Goal: Information Seeking & Learning: Learn about a topic

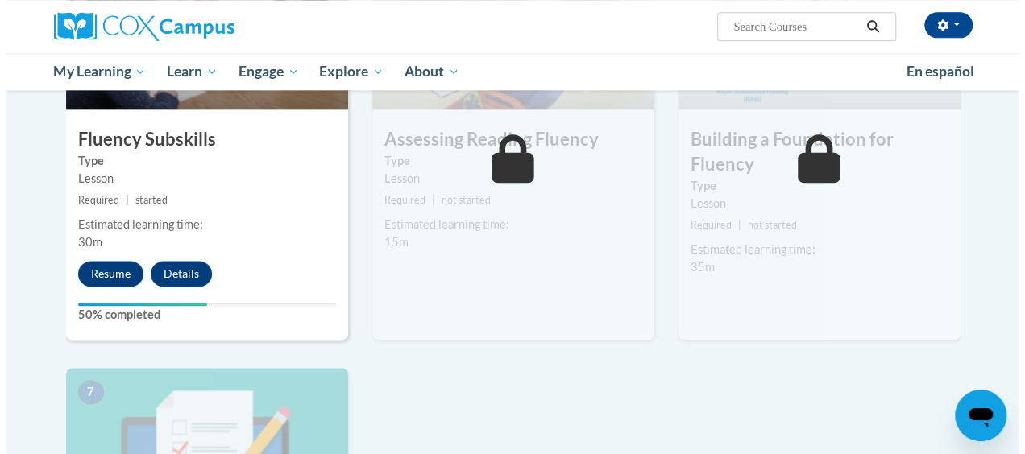
scroll to position [915, 0]
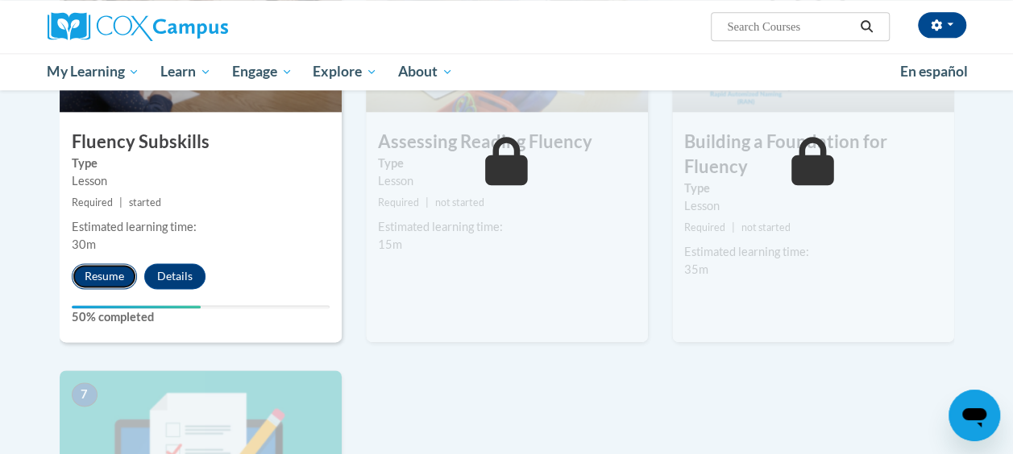
click at [118, 274] on button "Resume" at bounding box center [104, 277] width 65 height 26
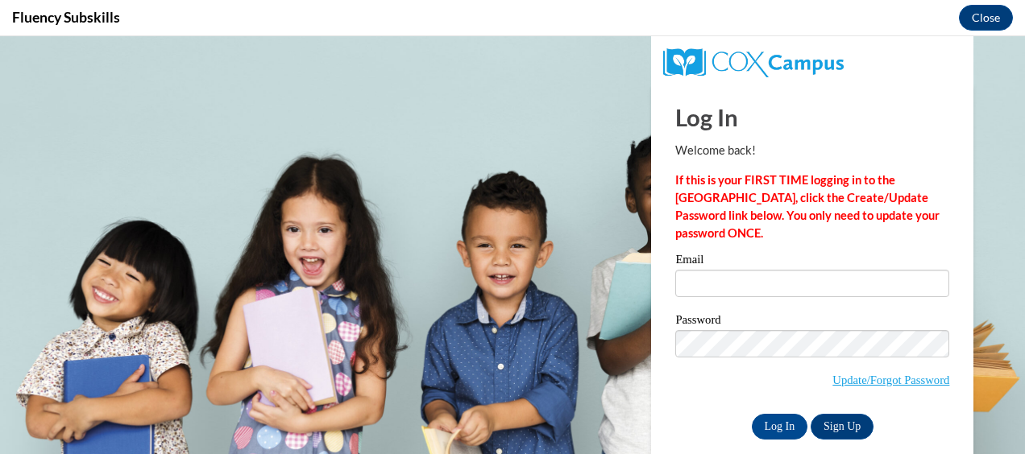
scroll to position [0, 0]
click at [790, 274] on input "Email" at bounding box center [812, 283] width 274 height 27
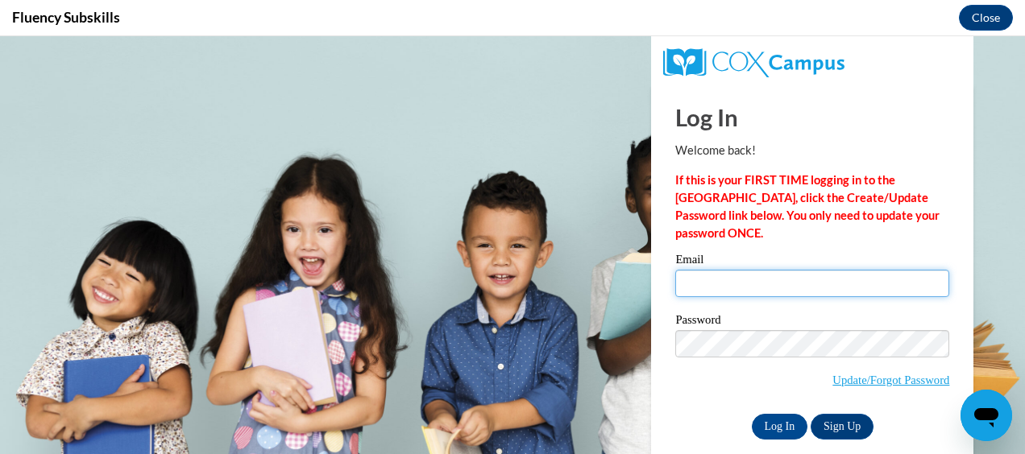
type input "kortas@fultonschools.org"
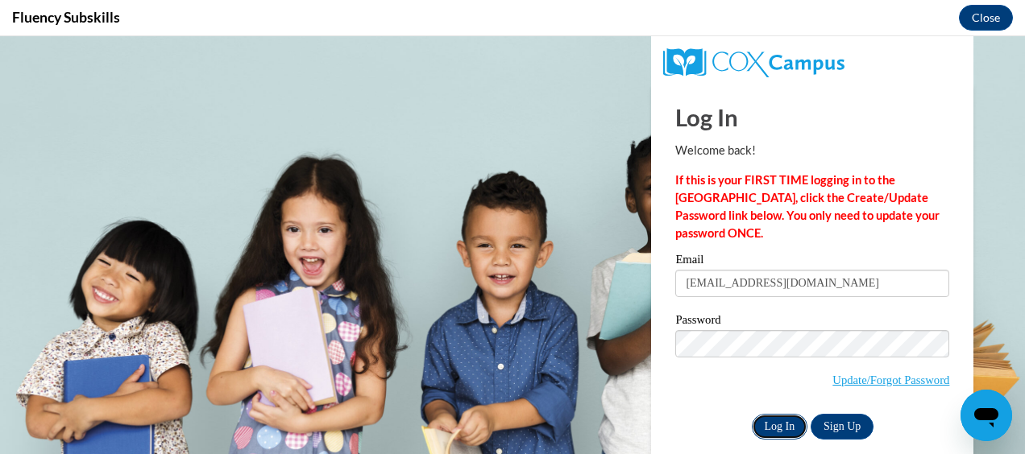
click at [777, 421] on input "Log In" at bounding box center [780, 427] width 56 height 26
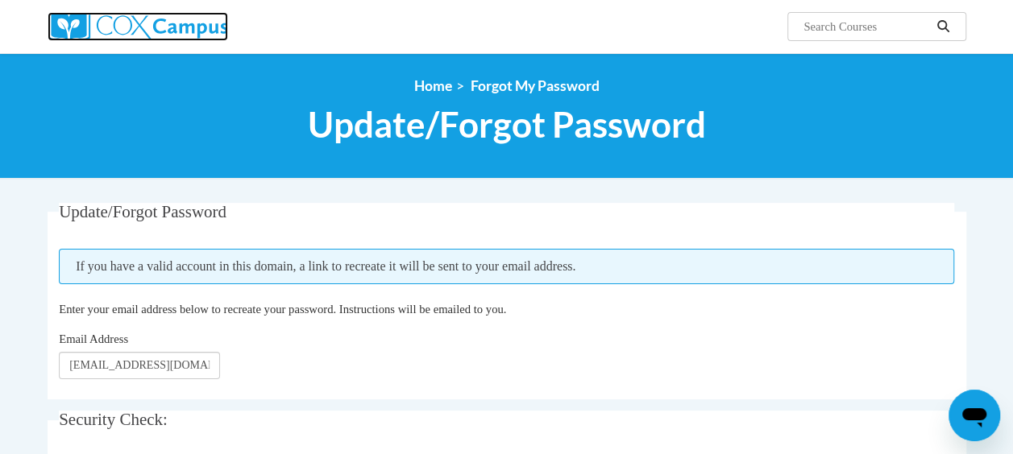
click at [193, 28] on img at bounding box center [138, 26] width 181 height 29
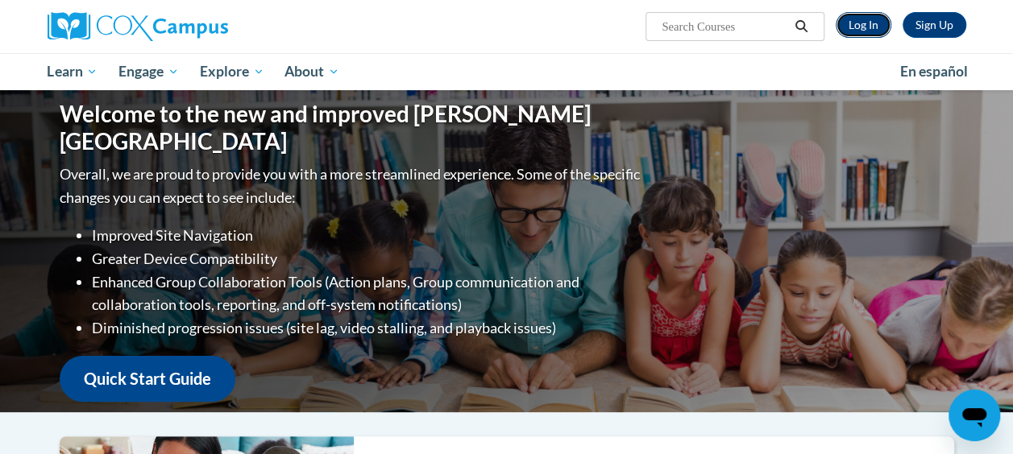
click at [857, 26] on link "Log In" at bounding box center [864, 25] width 56 height 26
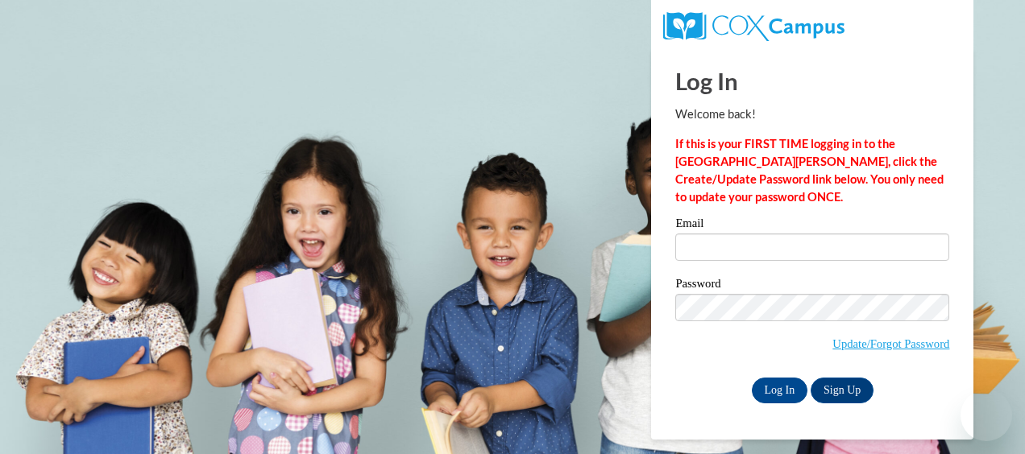
click at [768, 251] on input "Email" at bounding box center [812, 247] width 274 height 27
type input "[EMAIL_ADDRESS][DOMAIN_NAME]"
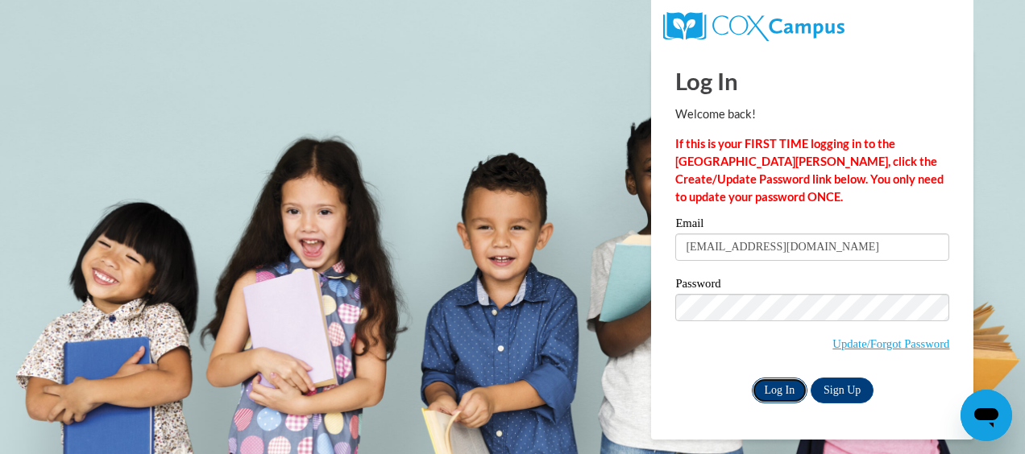
click at [774, 392] on input "Log In" at bounding box center [780, 391] width 56 height 26
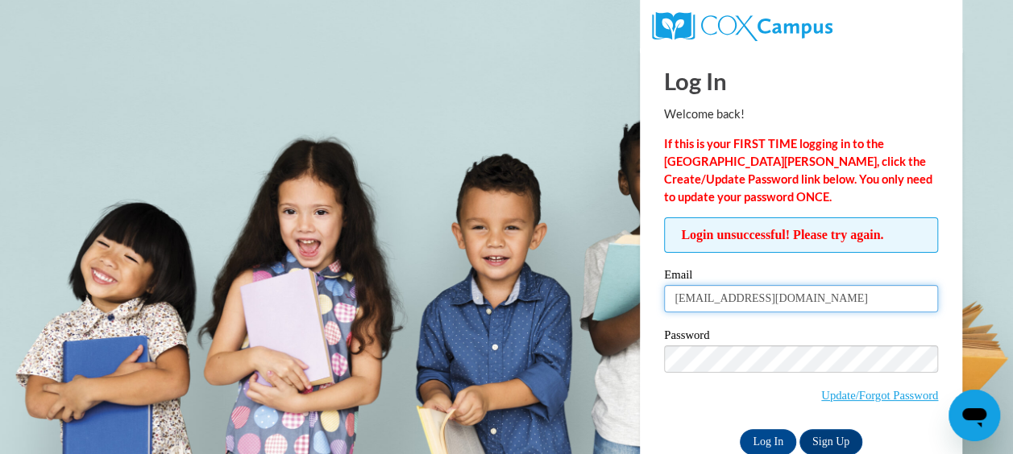
drag, startPoint x: 811, startPoint y: 301, endPoint x: 288, endPoint y: 301, distance: 522.2
click at [288, 301] on body "Log In Welcome back! If this is your FIRST TIME logging in to the [GEOGRAPHIC_D…" at bounding box center [506, 227] width 1013 height 454
drag, startPoint x: 803, startPoint y: 301, endPoint x: 461, endPoint y: 270, distance: 343.1
click at [461, 270] on body "Log In Welcome back! If this is your FIRST TIME logging in to the [GEOGRAPHIC_D…" at bounding box center [506, 227] width 1013 height 454
type input "[EMAIL_ADDRESS][DOMAIN_NAME]"
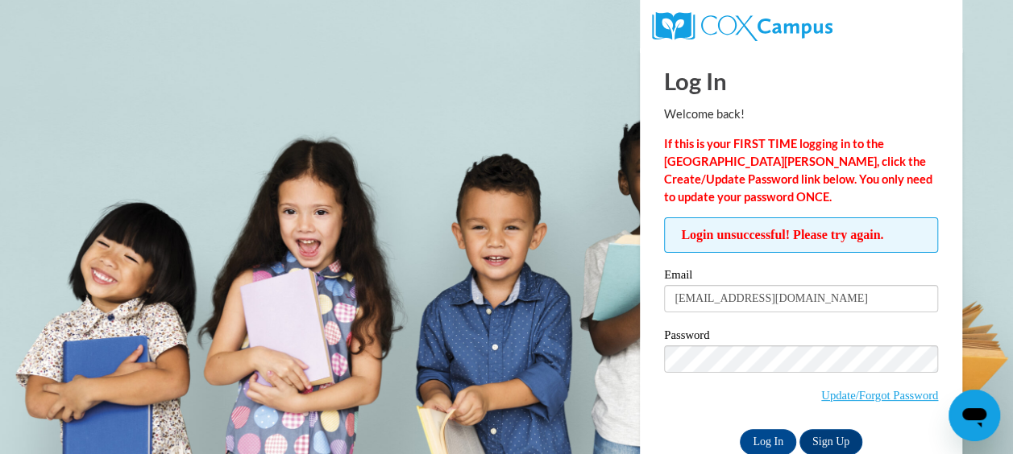
click at [724, 372] on span "Update/Forgot Password" at bounding box center [801, 379] width 274 height 67
click at [761, 438] on input "Log In" at bounding box center [768, 442] width 56 height 26
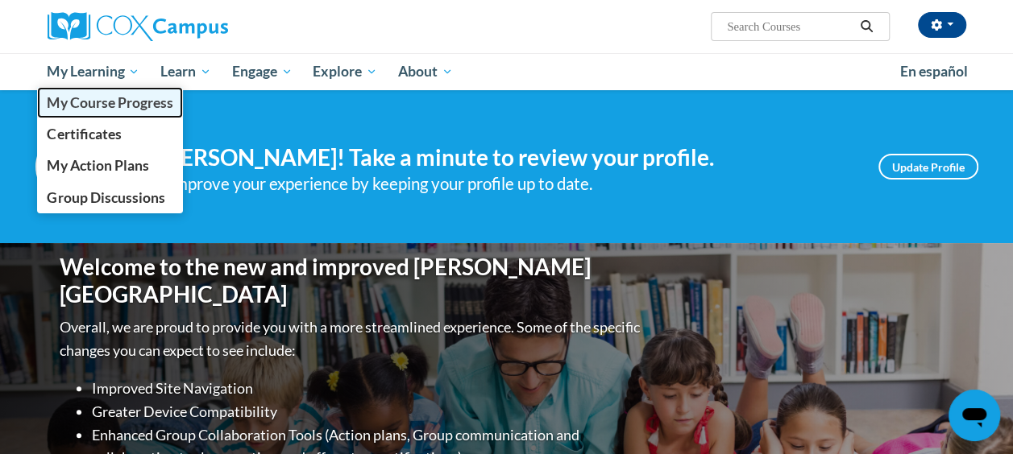
click at [125, 106] on span "My Course Progress" at bounding box center [110, 102] width 126 height 17
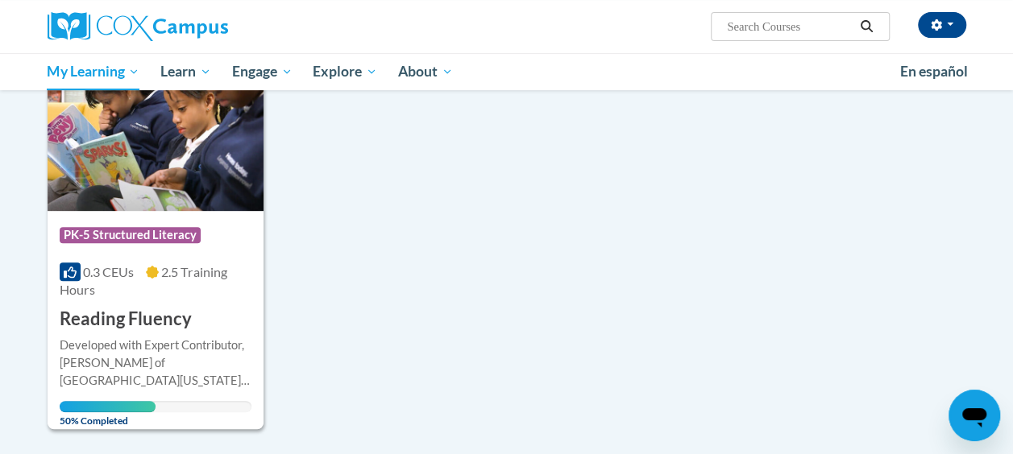
scroll to position [265, 0]
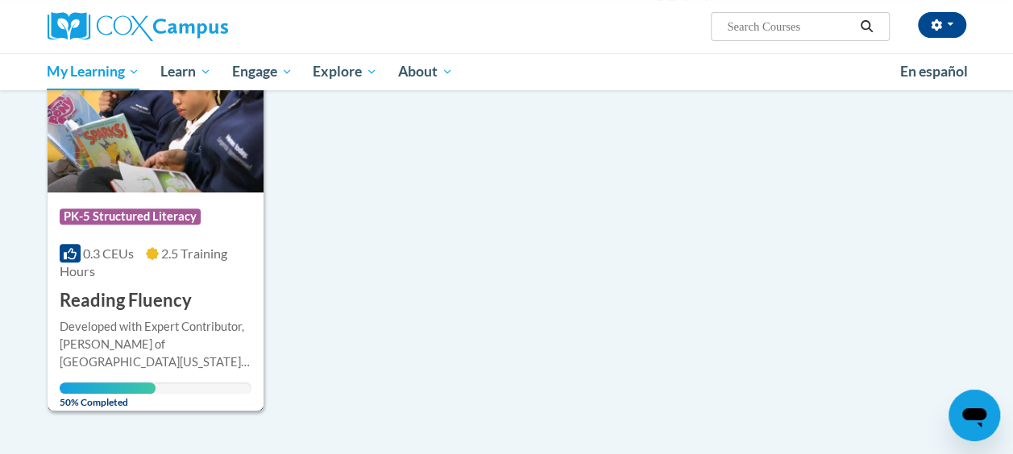
click at [190, 155] on img at bounding box center [156, 110] width 216 height 164
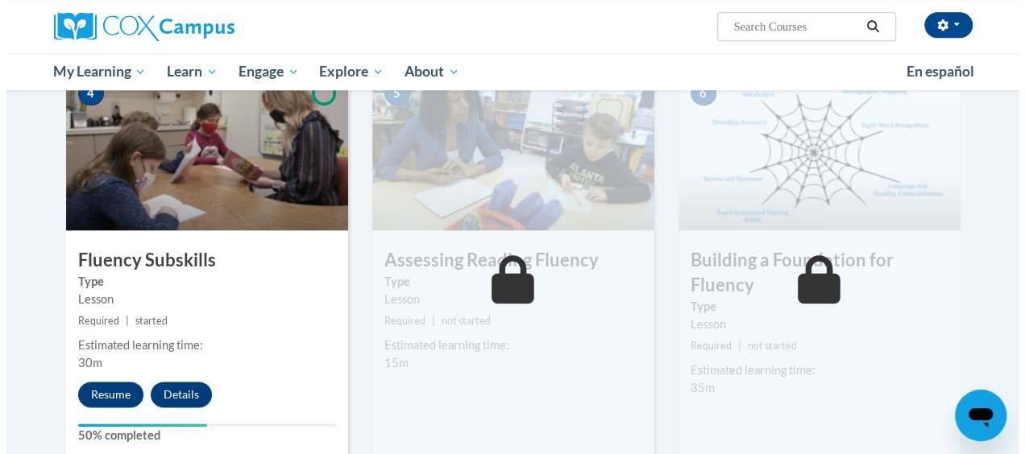
scroll to position [791, 0]
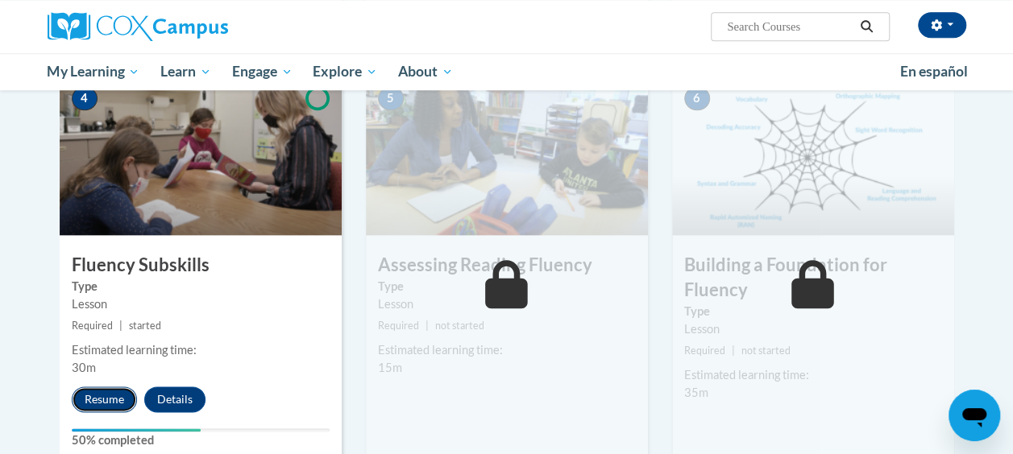
click at [103, 392] on button "Resume" at bounding box center [104, 400] width 65 height 26
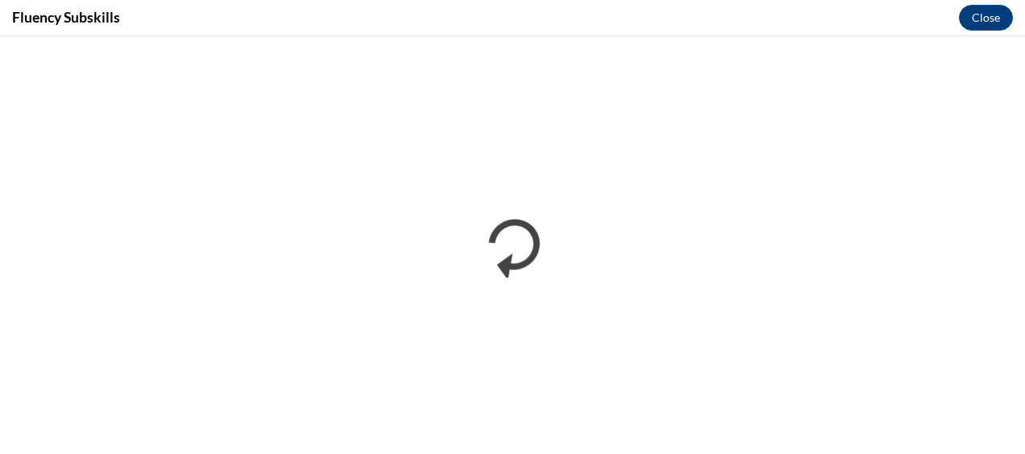
scroll to position [0, 0]
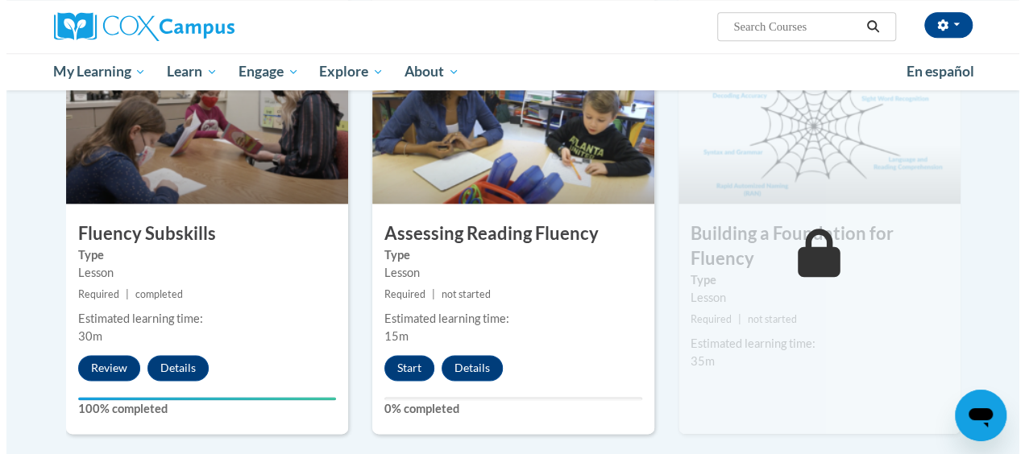
scroll to position [820, 0]
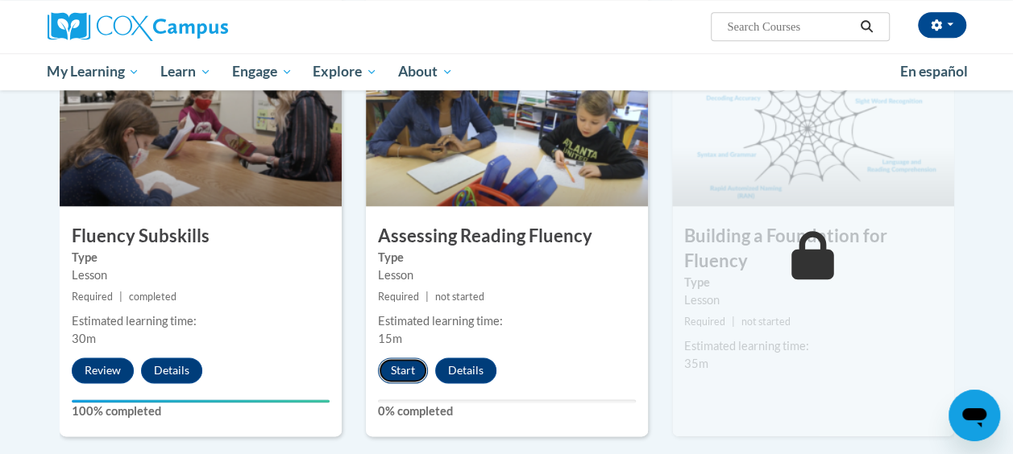
click at [401, 376] on button "Start" at bounding box center [403, 371] width 50 height 26
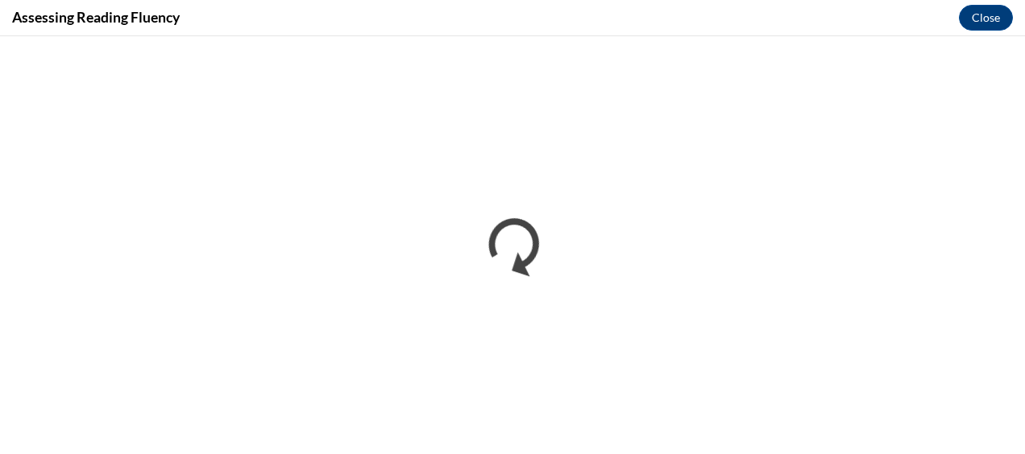
scroll to position [0, 0]
drag, startPoint x: 1024, startPoint y: 168, endPoint x: 753, endPoint y: 6, distance: 315.5
click at [753, 6] on div "Assessing Reading Fluency Close" at bounding box center [512, 18] width 1025 height 36
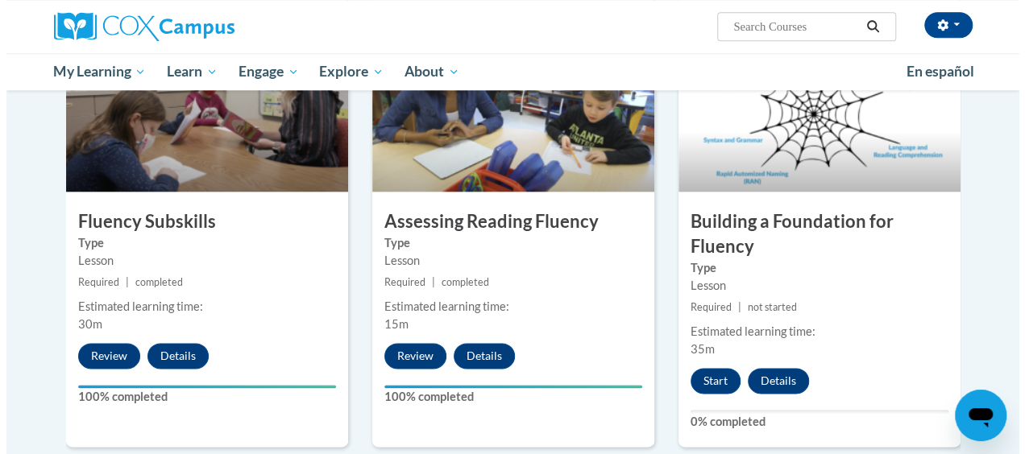
scroll to position [830, 0]
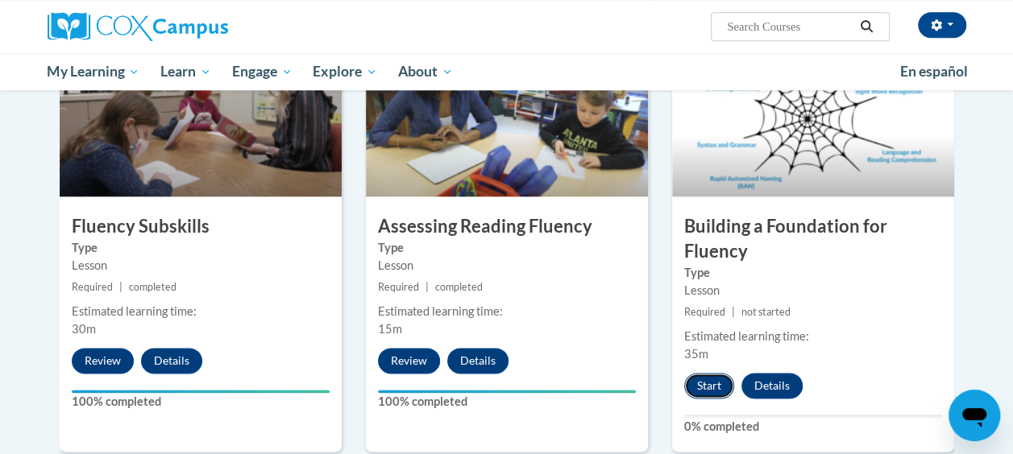
click at [708, 388] on button "Start" at bounding box center [709, 386] width 50 height 26
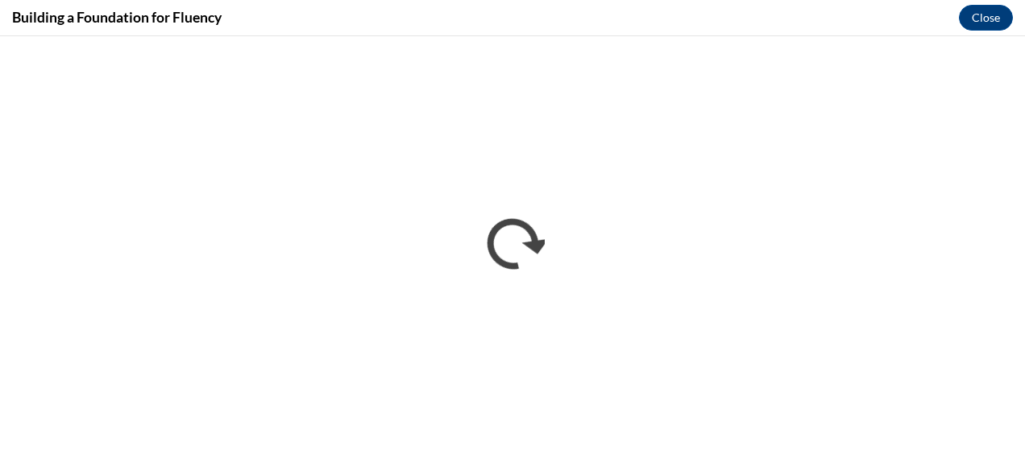
scroll to position [0, 0]
drag, startPoint x: 1024, startPoint y: 342, endPoint x: 811, endPoint y: 19, distance: 388.0
click at [811, 19] on div "Building a Foundation for Fluency Close" at bounding box center [512, 18] width 1025 height 36
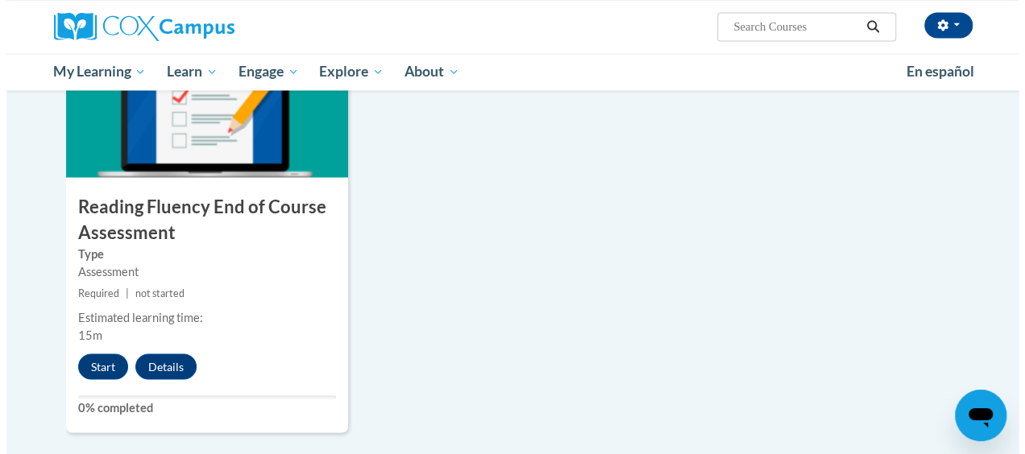
scroll to position [1292, 0]
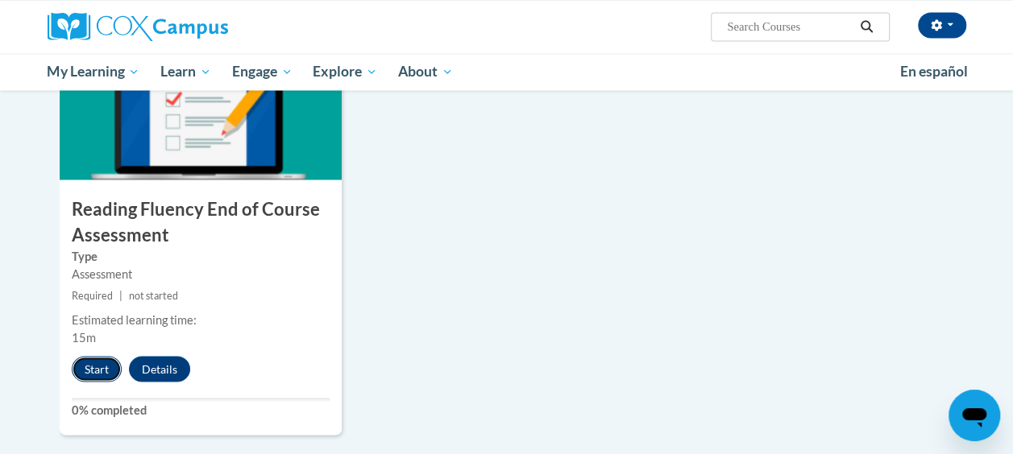
click at [81, 376] on button "Start" at bounding box center [97, 369] width 50 height 26
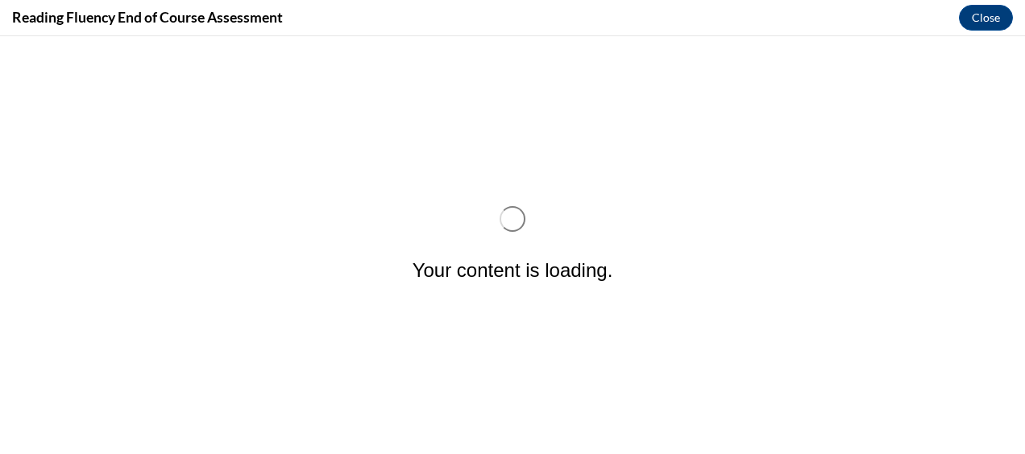
scroll to position [0, 0]
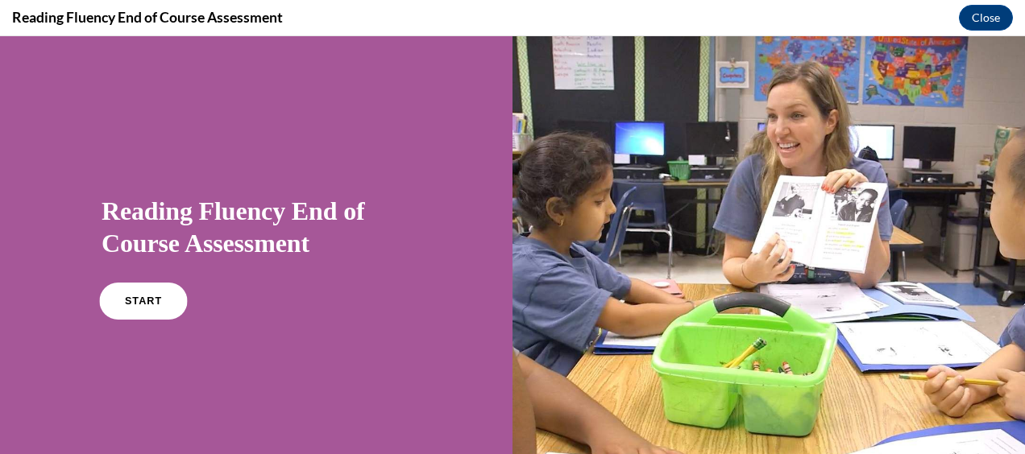
click at [134, 313] on link "START" at bounding box center [143, 301] width 88 height 37
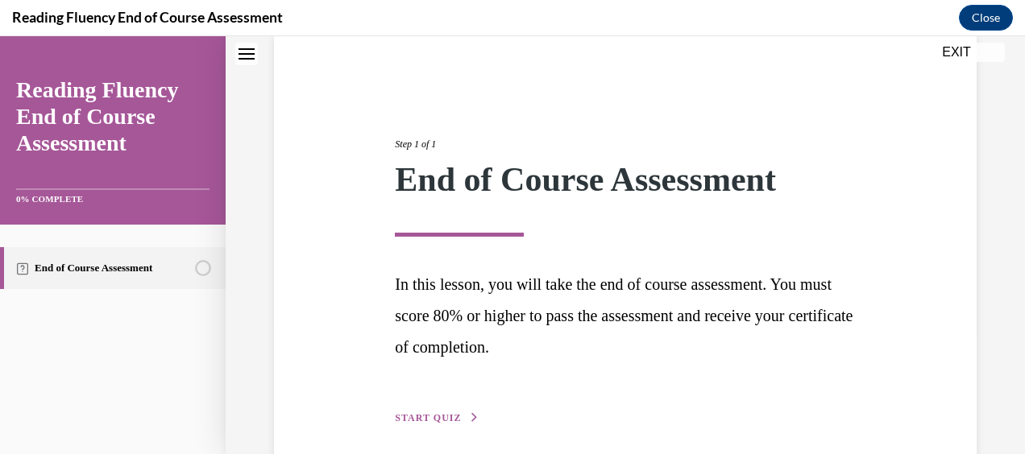
scroll to position [193, 0]
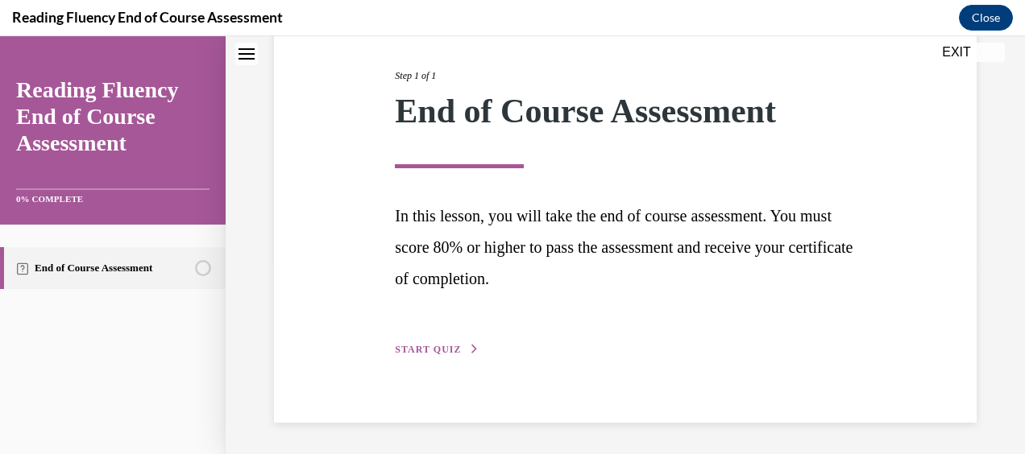
click at [437, 347] on span "START QUIZ" at bounding box center [428, 349] width 66 height 11
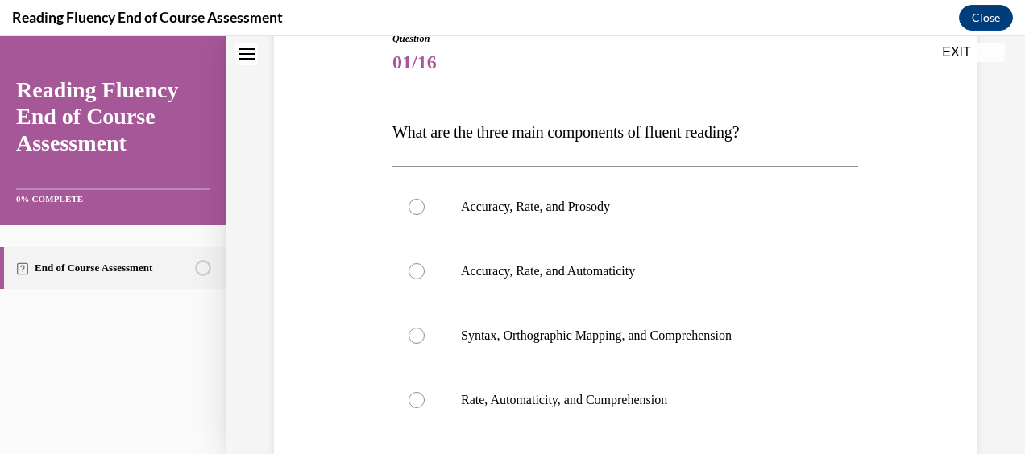
scroll to position [179, 0]
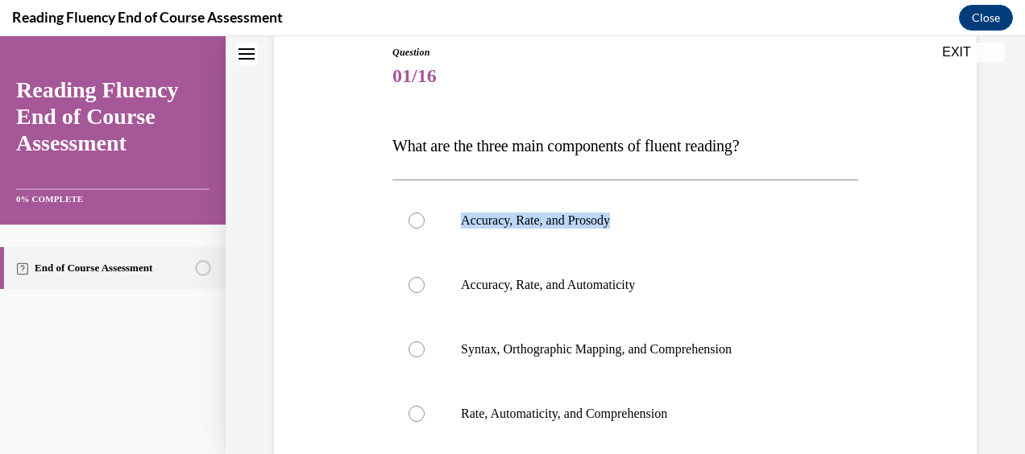
drag, startPoint x: 1003, startPoint y: 156, endPoint x: 1003, endPoint y: 171, distance: 15.3
click at [1003, 171] on div "Question 01/16 What are the three main components of fluent reading?  Accuracy,…" at bounding box center [625, 293] width 799 height 770
drag, startPoint x: 1003, startPoint y: 171, endPoint x: 884, endPoint y: 218, distance: 128.1
click at [884, 218] on div "Question 01/16 What are the three main components of fluent reading?  Accuracy,…" at bounding box center [625, 321] width 711 height 649
click at [414, 218] on div at bounding box center [417, 221] width 16 height 16
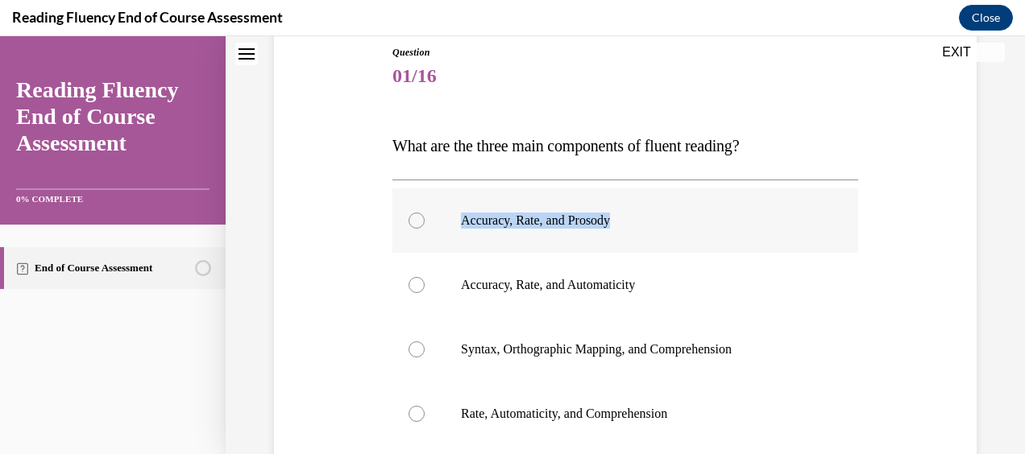
click at [414, 218] on input "Accuracy, Rate, and Prosody" at bounding box center [417, 221] width 16 height 16
radio input "true"
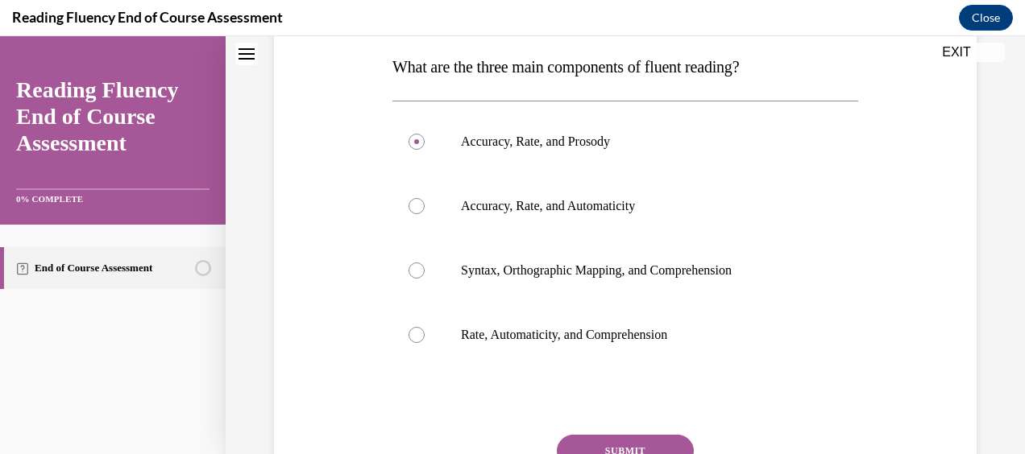
scroll to position [402, 0]
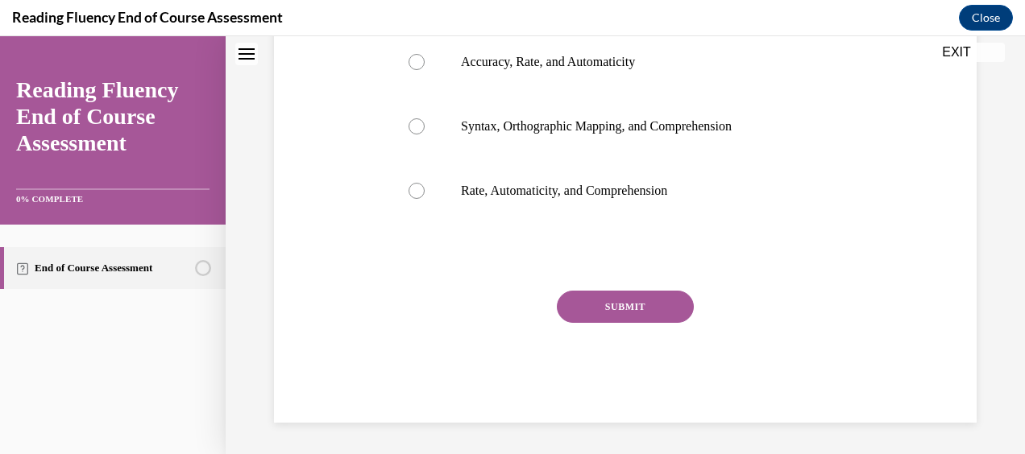
click at [645, 286] on div "Question 01/16 What are the three main components of fluent reading?  Accuracy,…" at bounding box center [625, 122] width 466 height 601
click at [645, 311] on button "SUBMIT" at bounding box center [625, 307] width 137 height 32
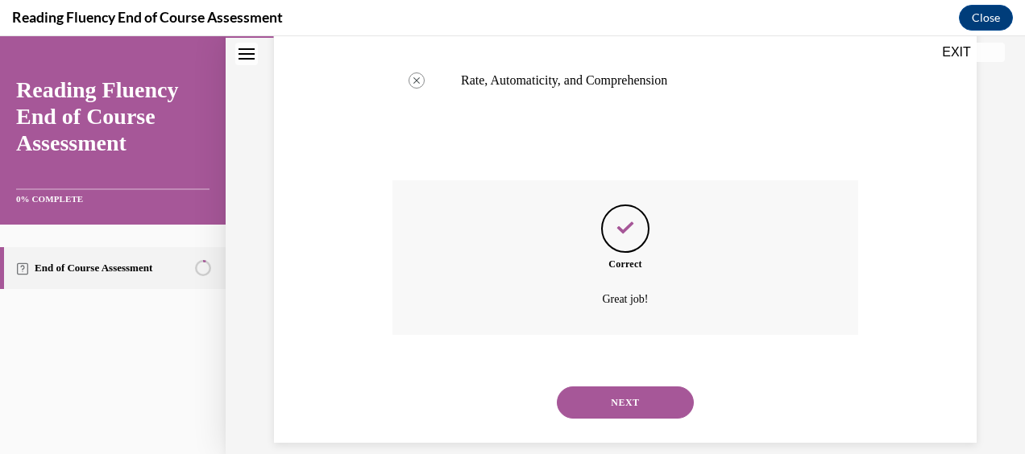
scroll to position [533, 0]
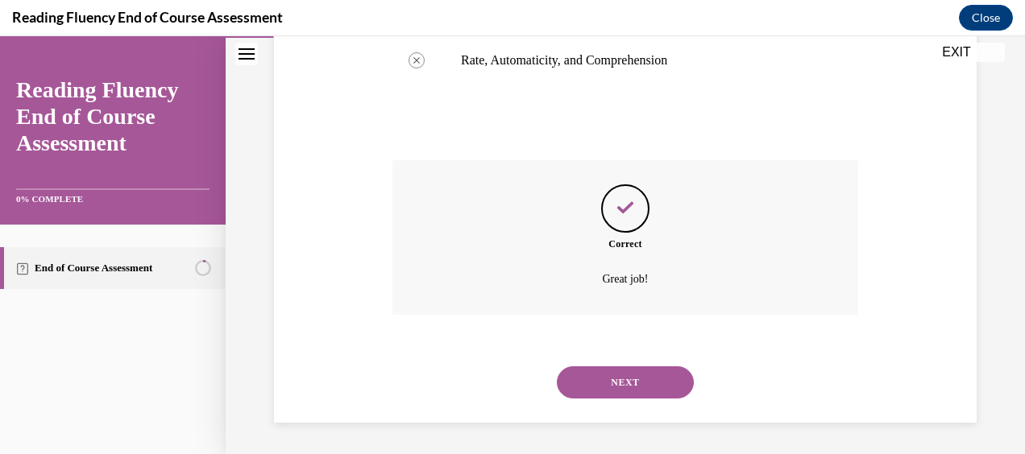
click at [640, 387] on button "NEXT" at bounding box center [625, 383] width 137 height 32
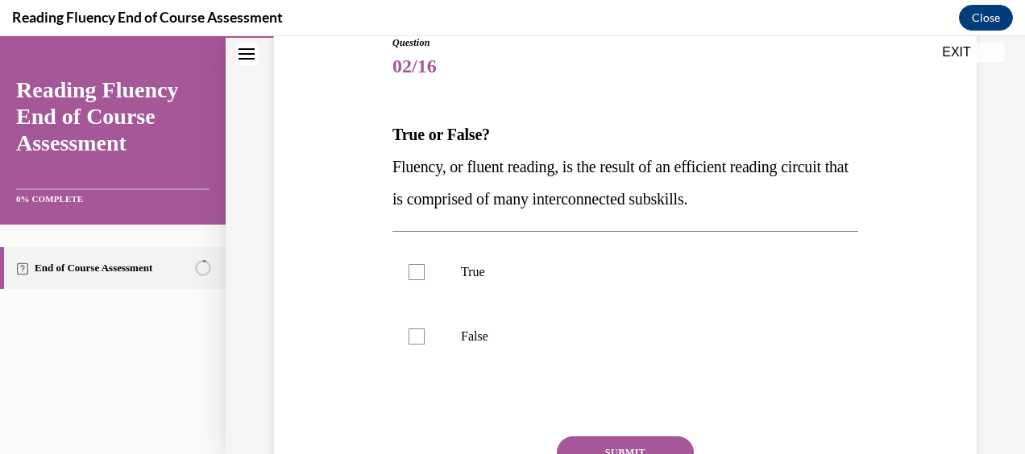
scroll to position [201, 0]
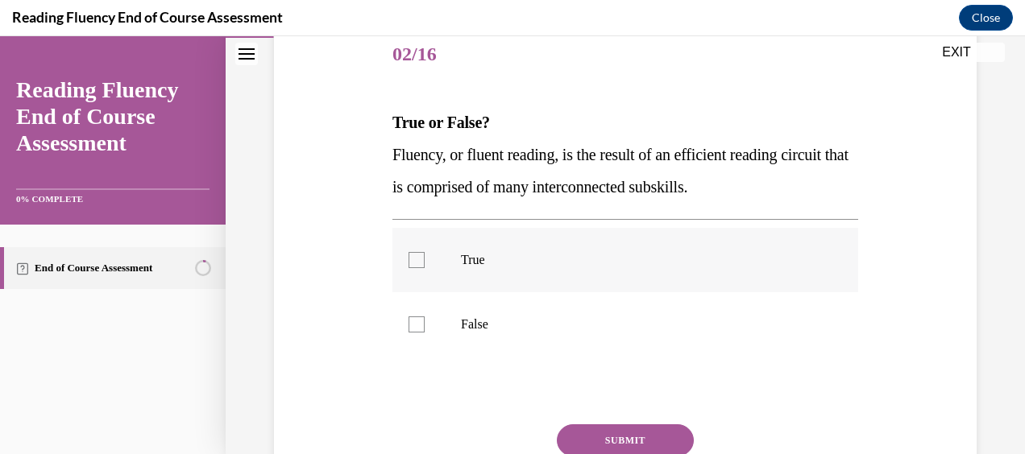
click at [419, 256] on div at bounding box center [417, 260] width 16 height 16
click at [419, 256] on input "True" at bounding box center [417, 260] width 16 height 16
checkbox input "true"
click at [617, 438] on button "SUBMIT" at bounding box center [625, 441] width 137 height 32
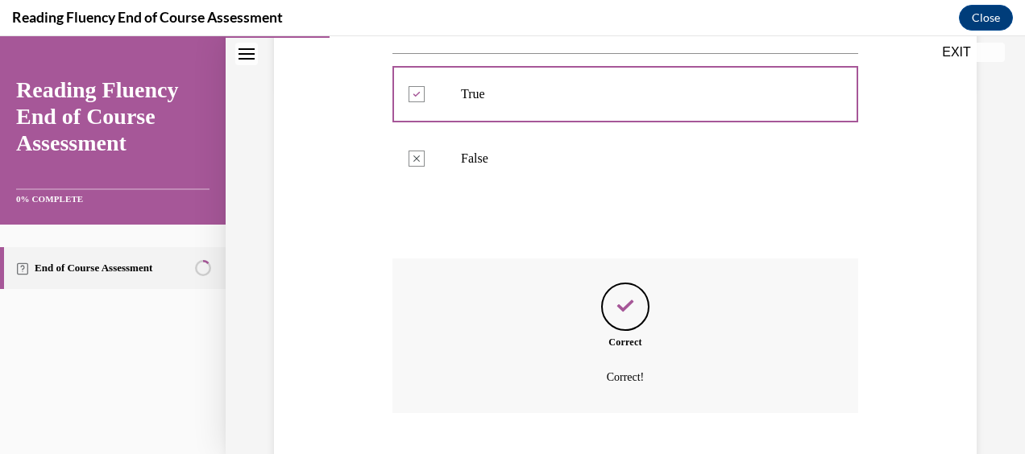
scroll to position [465, 0]
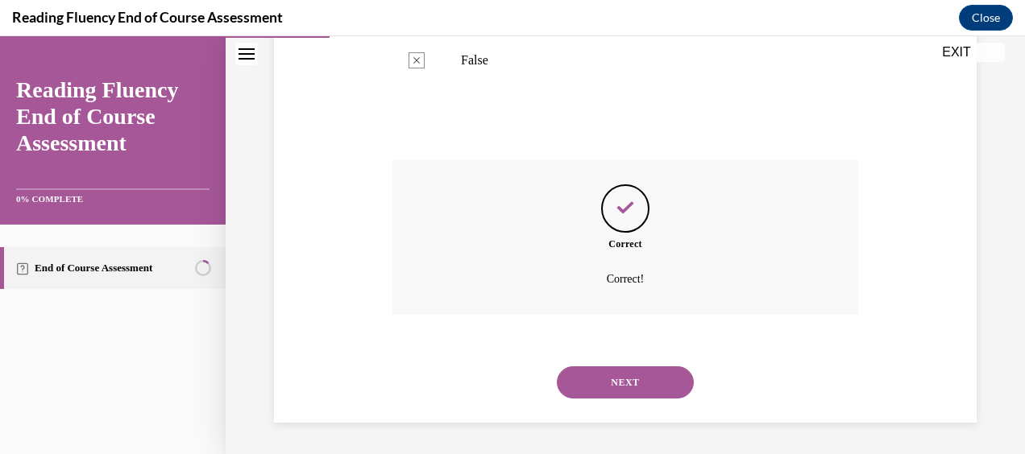
click at [632, 378] on button "NEXT" at bounding box center [625, 383] width 137 height 32
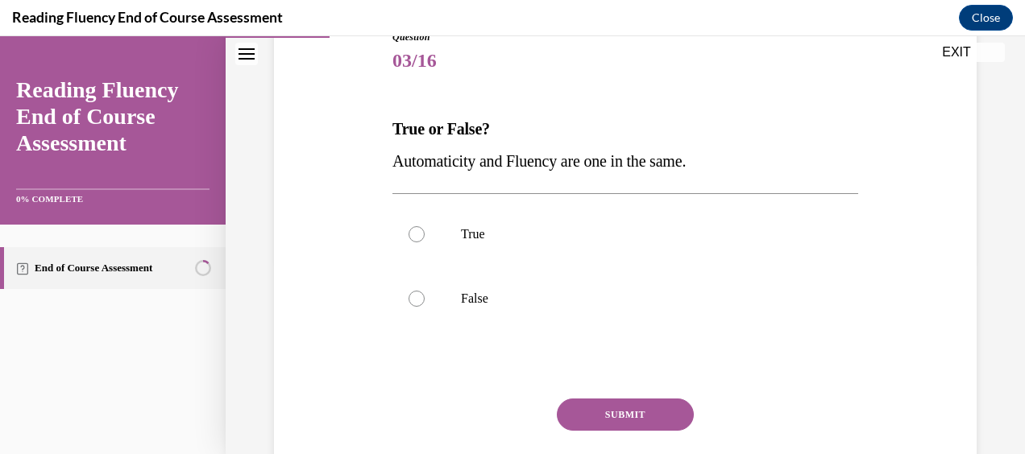
scroll to position [200, 0]
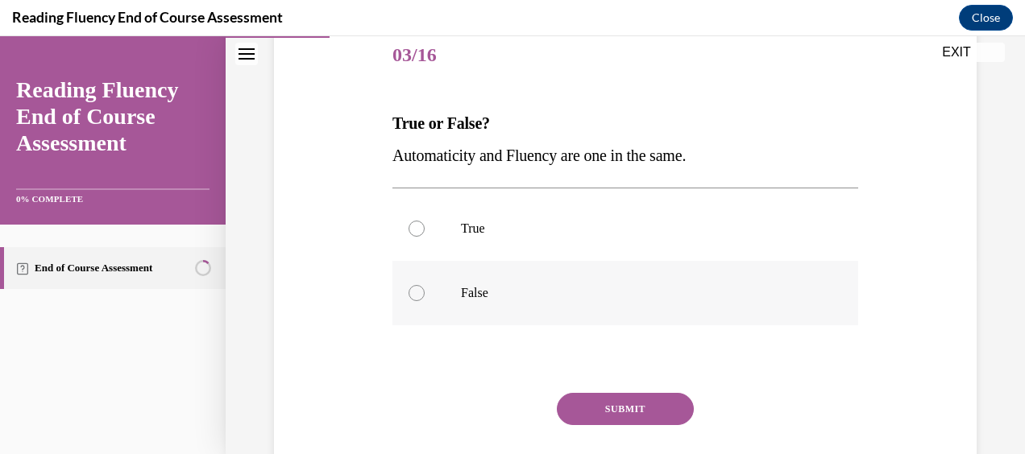
click at [416, 280] on label "False" at bounding box center [625, 293] width 466 height 64
click at [416, 285] on input "False" at bounding box center [417, 293] width 16 height 16
radio input "true"
click at [620, 408] on button "SUBMIT" at bounding box center [625, 409] width 137 height 32
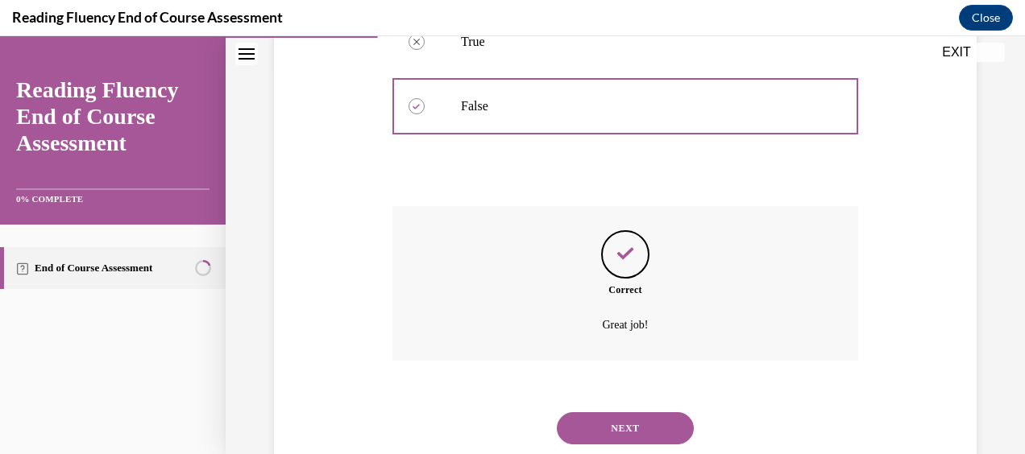
scroll to position [433, 0]
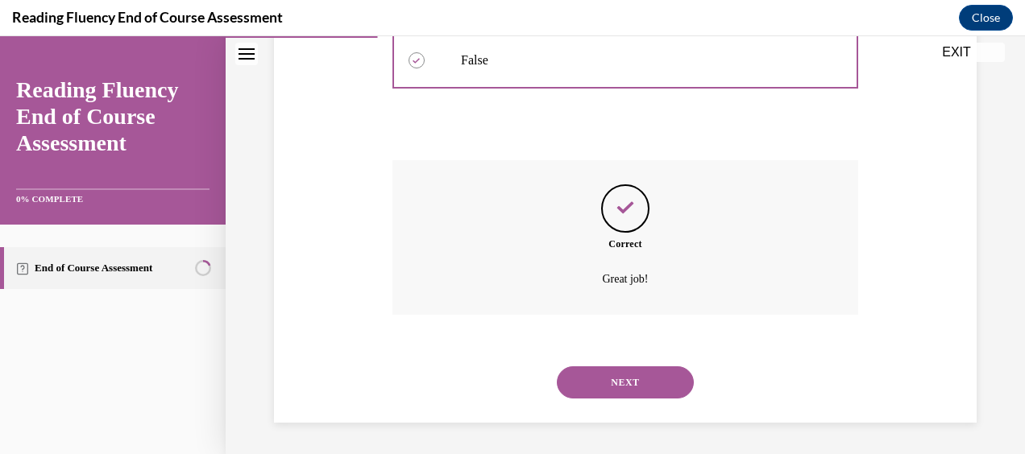
click at [627, 373] on button "NEXT" at bounding box center [625, 383] width 137 height 32
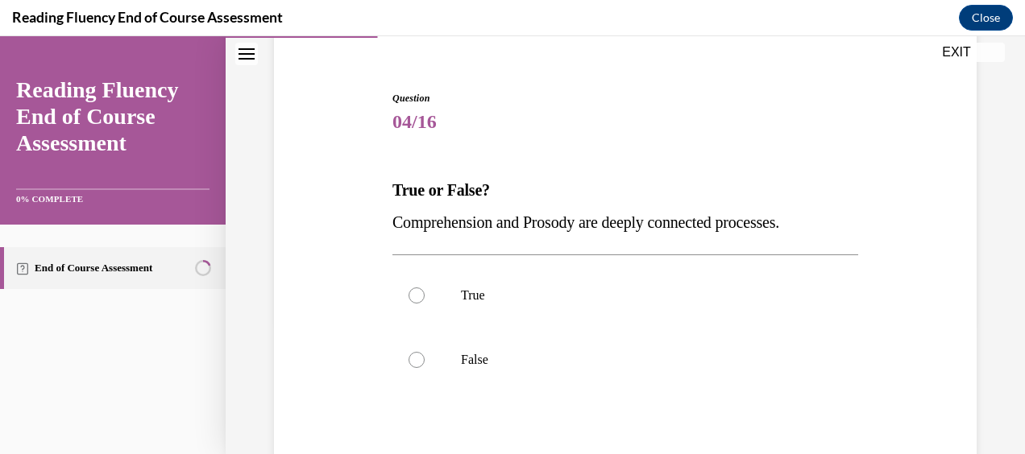
scroll to position [193, 0]
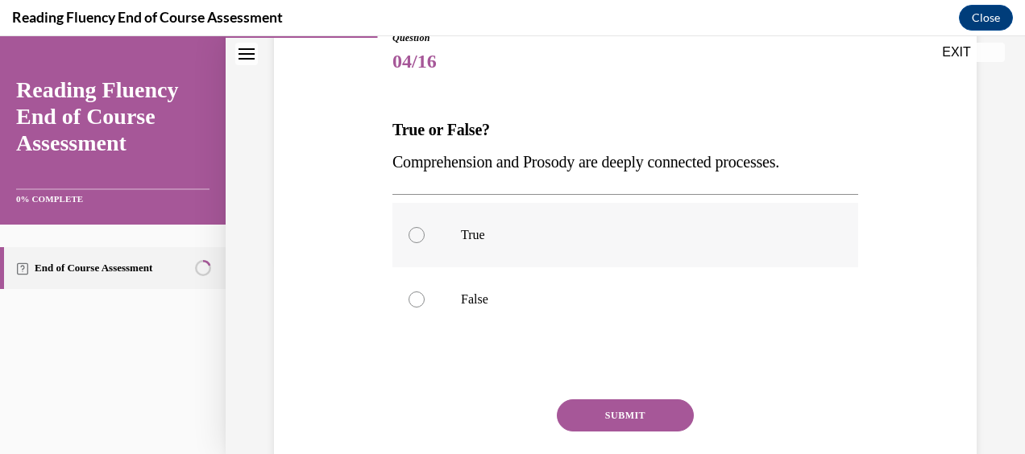
click at [415, 243] on div at bounding box center [417, 235] width 16 height 16
click at [415, 243] on input "True" at bounding box center [417, 235] width 16 height 16
radio input "true"
click at [612, 409] on button "SUBMIT" at bounding box center [625, 416] width 137 height 32
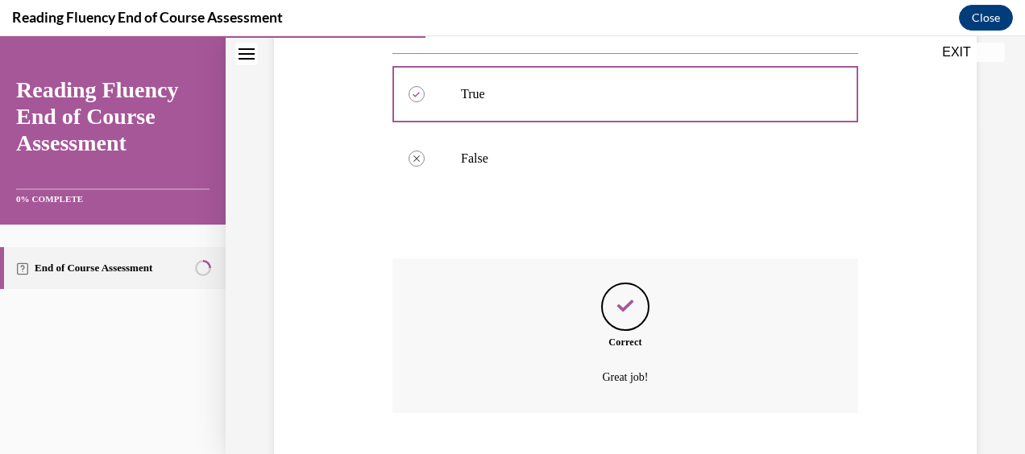
scroll to position [433, 0]
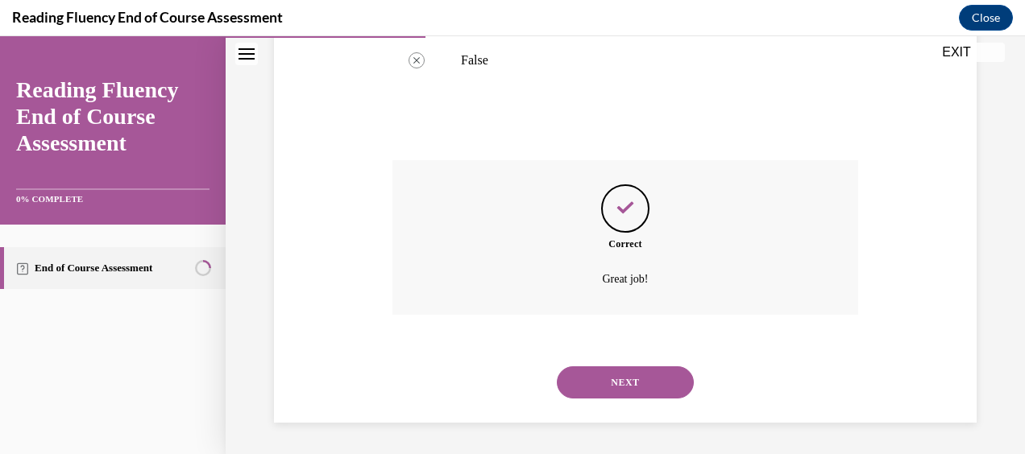
click at [638, 377] on button "NEXT" at bounding box center [625, 383] width 137 height 32
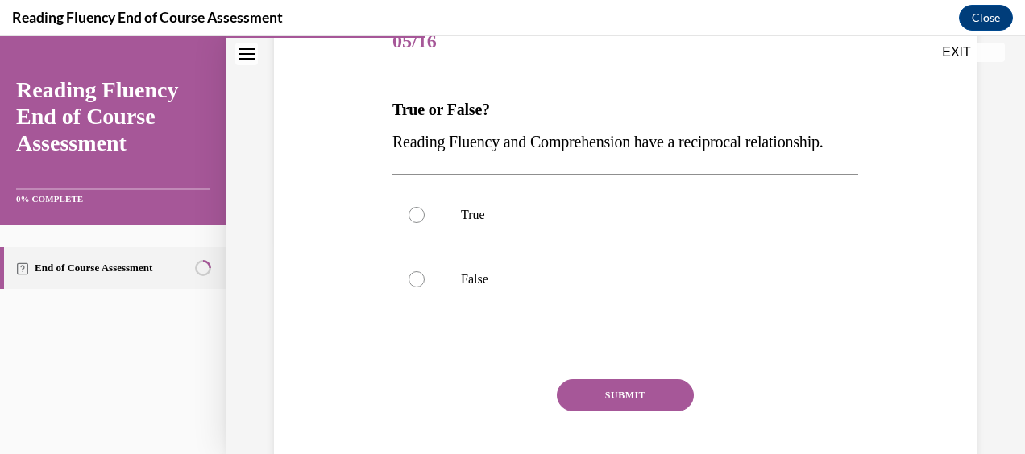
scroll to position [213, 0]
click at [422, 224] on div at bounding box center [417, 216] width 16 height 16
click at [422, 224] on input "True" at bounding box center [417, 216] width 16 height 16
radio input "true"
click at [616, 413] on button "SUBMIT" at bounding box center [625, 396] width 137 height 32
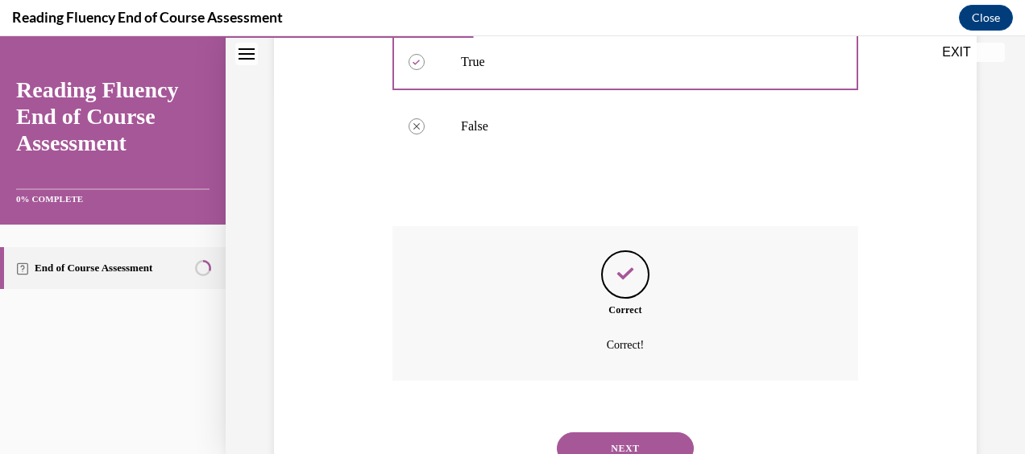
scroll to position [465, 0]
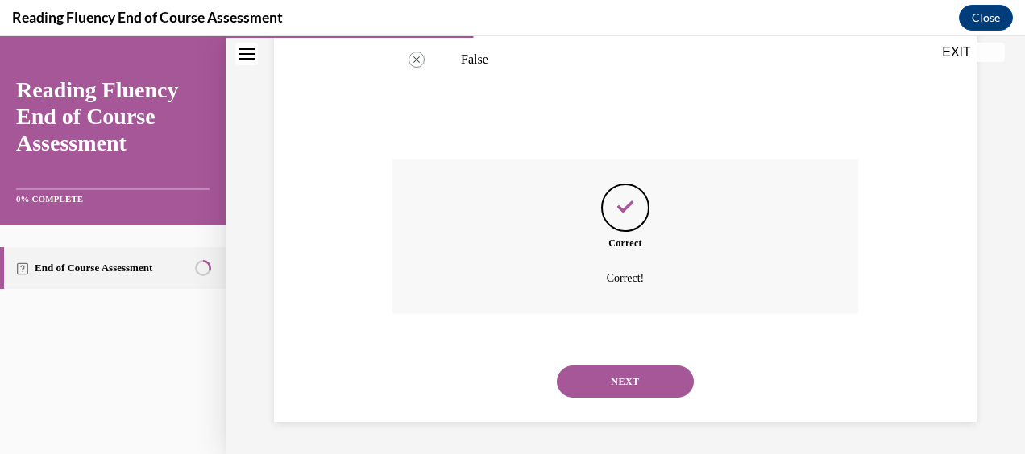
click at [641, 379] on button "NEXT" at bounding box center [625, 382] width 137 height 32
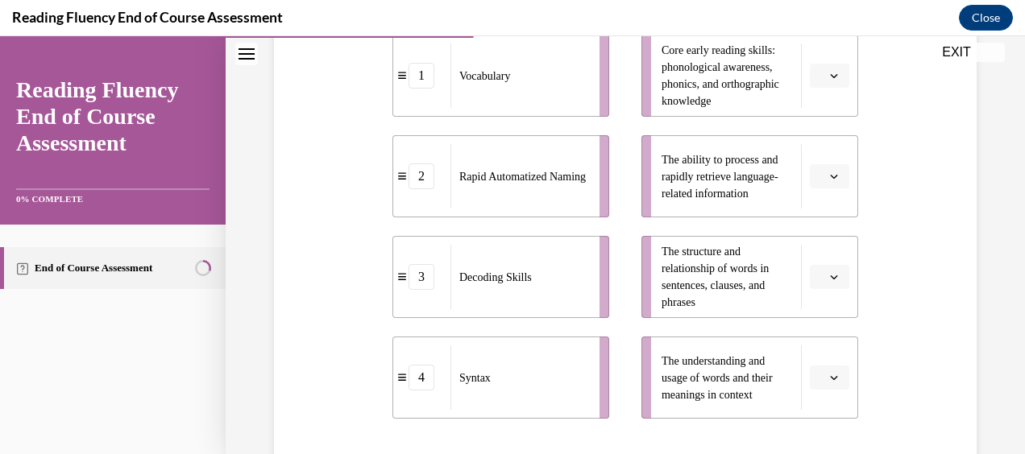
scroll to position [396, 0]
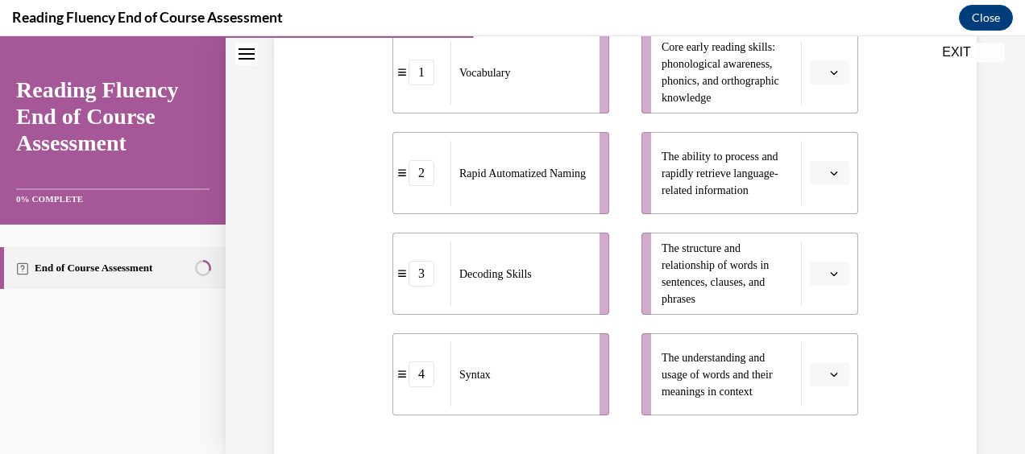
click at [828, 370] on span "button" at bounding box center [833, 374] width 11 height 11
click at [925, 234] on div "Question 06/16 Match the subskills below that contribute to fluent reading with…" at bounding box center [625, 197] width 711 height 836
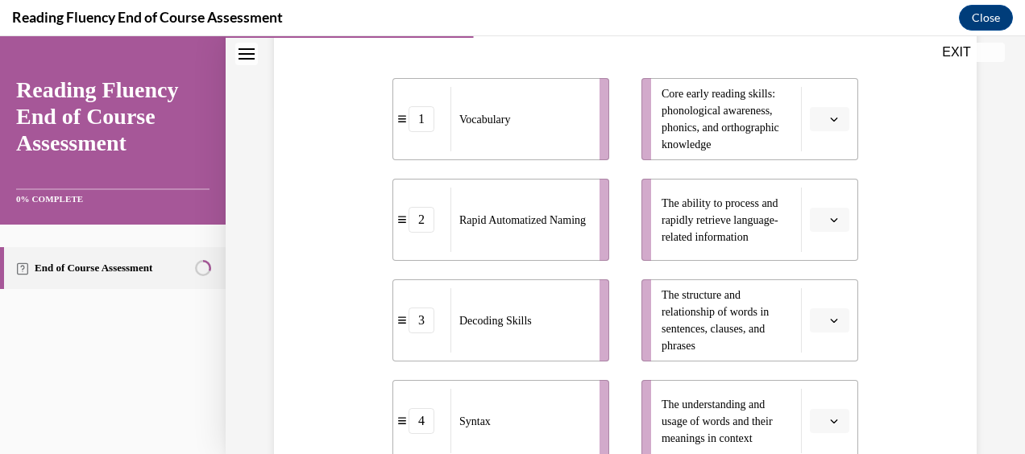
scroll to position [356, 0]
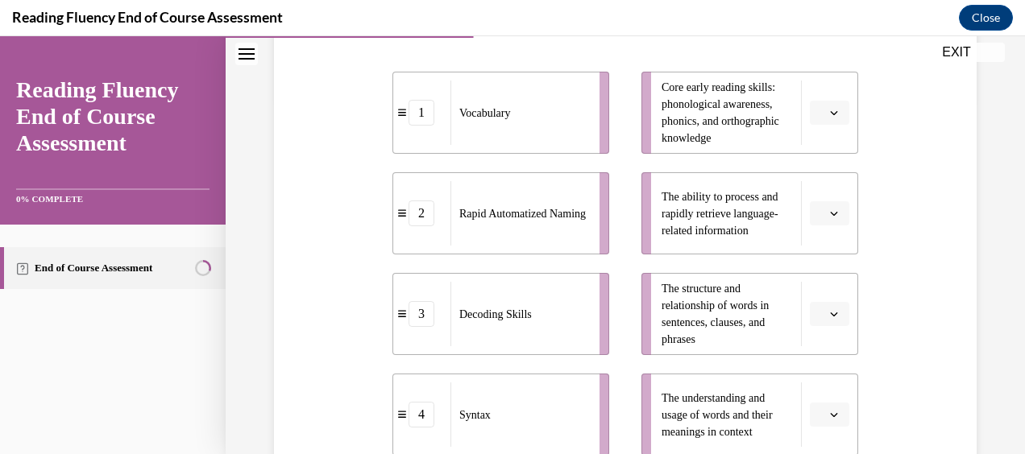
click at [830, 311] on icon "button" at bounding box center [834, 314] width 8 height 8
click at [815, 276] on span "4" at bounding box center [814, 278] width 6 height 13
click at [828, 114] on span "button" at bounding box center [833, 112] width 11 height 11
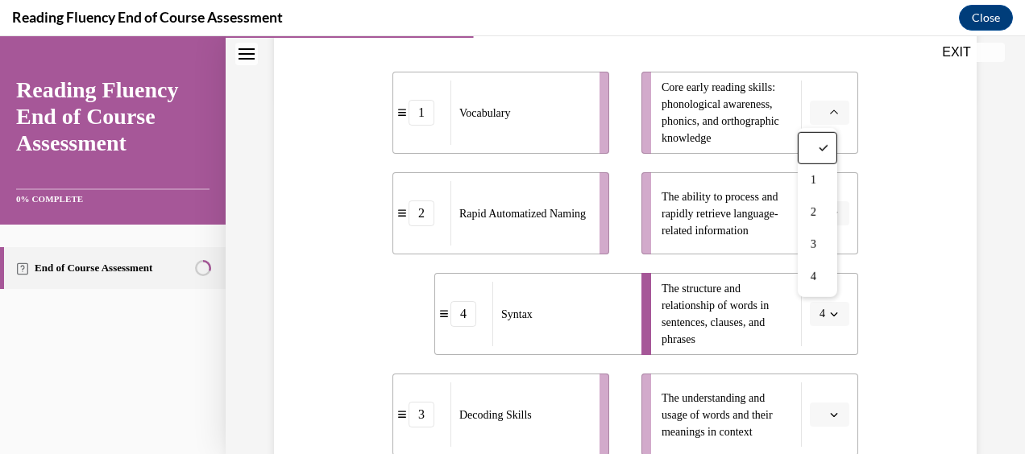
click at [899, 177] on div "Question 06/16 Match the subskills below that contribute to fluent reading with…" at bounding box center [625, 237] width 711 height 836
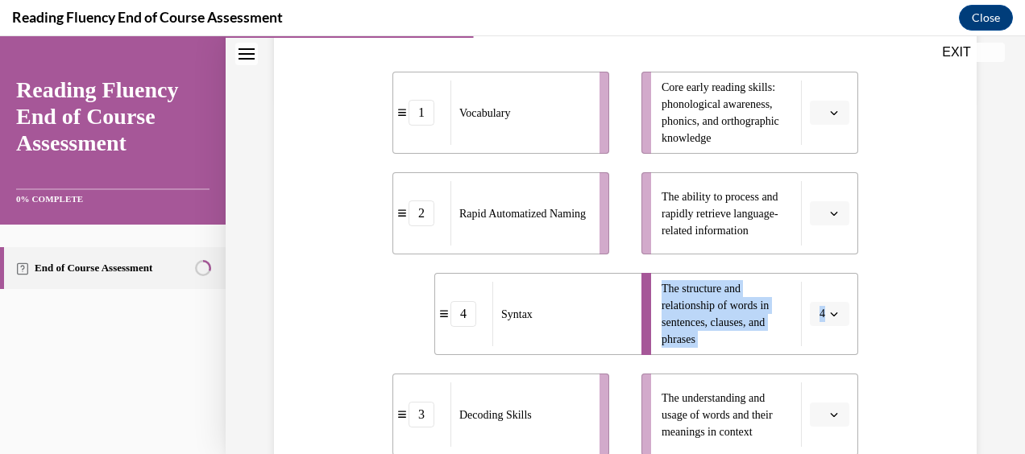
drag, startPoint x: 1010, startPoint y: 224, endPoint x: 1015, endPoint y: 268, distance: 43.9
click at [1012, 268] on div "Home Question 05/16 True or False? Reading Fluency and Comprehension have a rec…" at bounding box center [625, 245] width 799 height 418
drag, startPoint x: 1015, startPoint y: 268, endPoint x: 920, endPoint y: 271, distance: 95.1
click at [920, 271] on div "Question 06/16 Match the subskills below that contribute to fluent reading with…" at bounding box center [625, 237] width 711 height 836
click at [889, 268] on div "Question 06/16 Match the subskills below that contribute to fluent reading with…" at bounding box center [625, 237] width 711 height 836
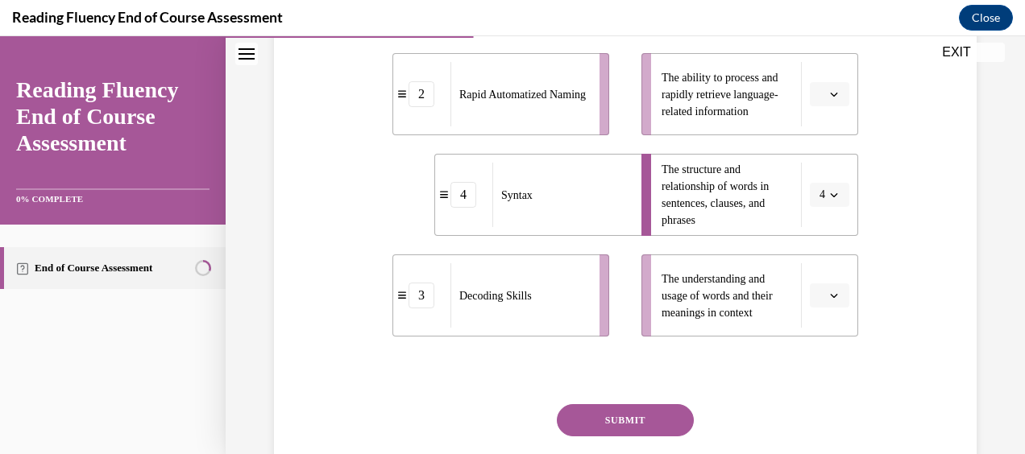
scroll to position [475, 0]
click at [828, 291] on span "button" at bounding box center [833, 296] width 11 height 11
click at [806, 162] on div "1" at bounding box center [817, 163] width 39 height 32
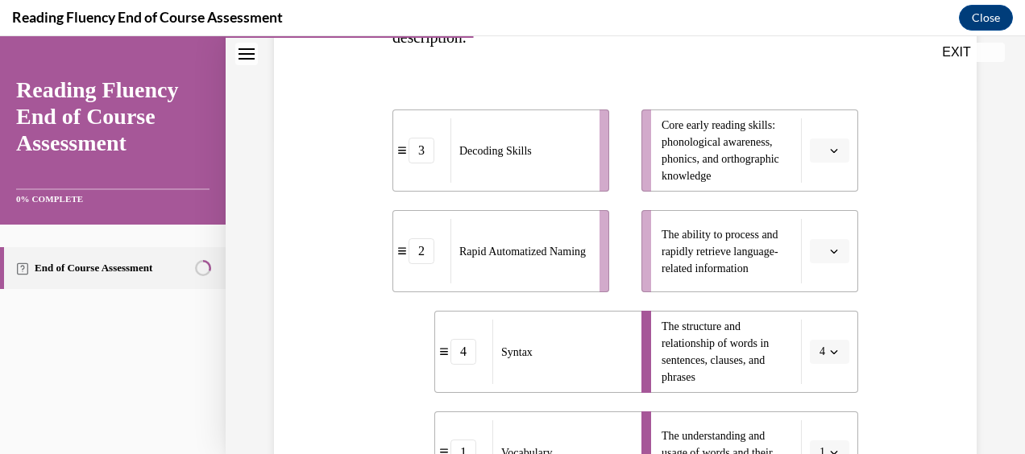
scroll to position [322, 0]
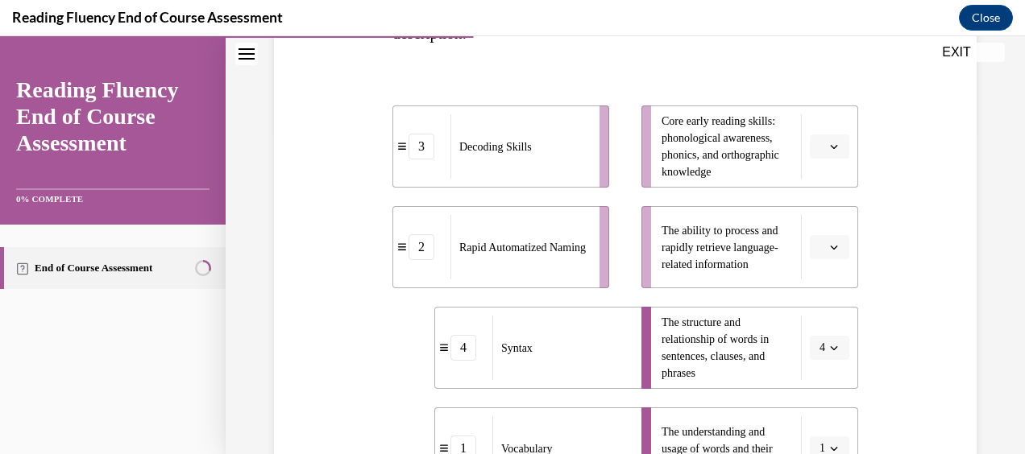
click at [831, 247] on icon "button" at bounding box center [834, 248] width 7 height 4
click at [816, 345] on span "2" at bounding box center [814, 347] width 6 height 13
click at [830, 143] on icon "button" at bounding box center [834, 147] width 8 height 8
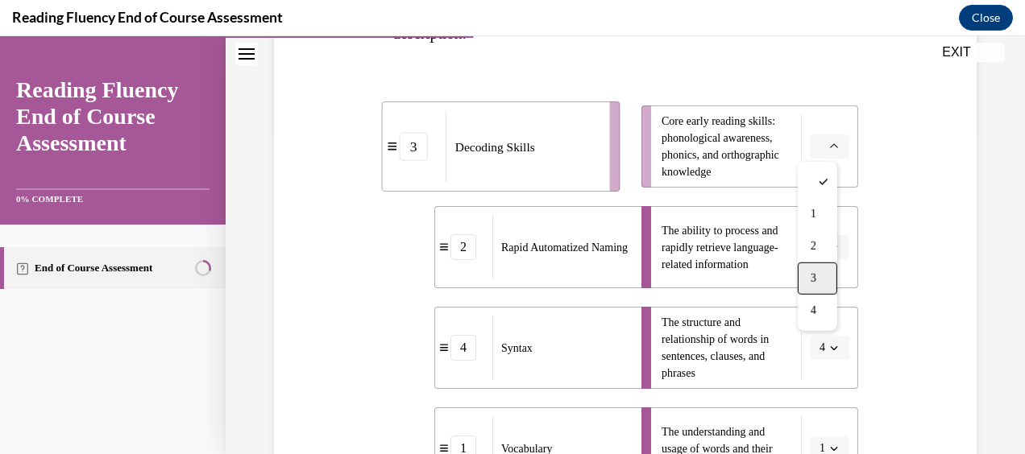
click at [824, 273] on div "3" at bounding box center [817, 279] width 39 height 32
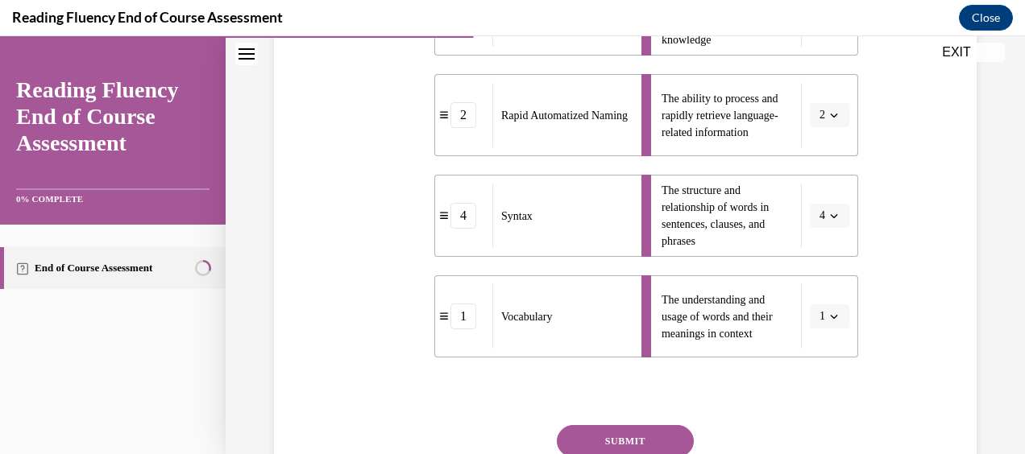
scroll to position [590, 0]
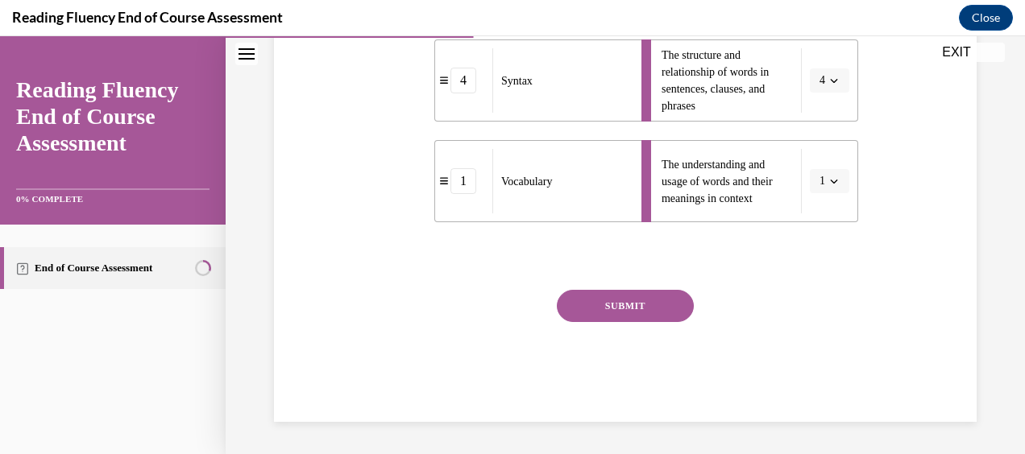
click at [638, 313] on button "SUBMIT" at bounding box center [625, 306] width 137 height 32
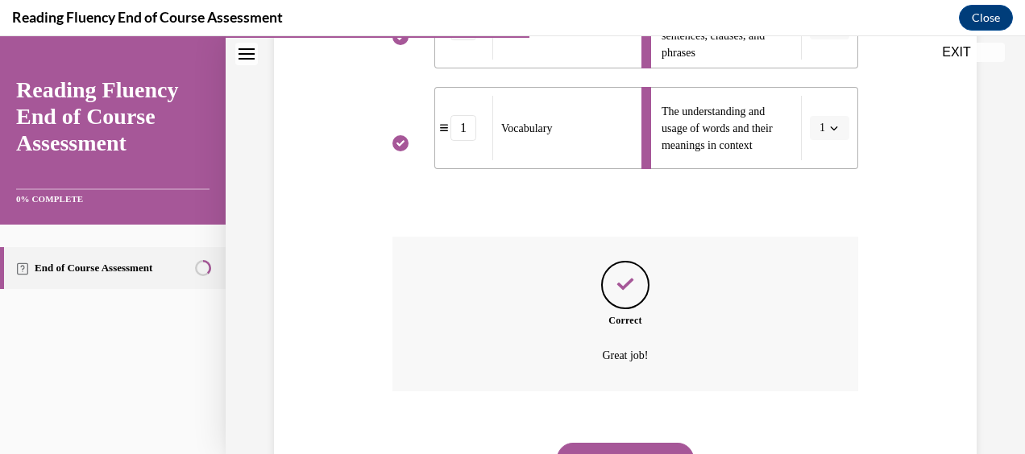
scroll to position [720, 0]
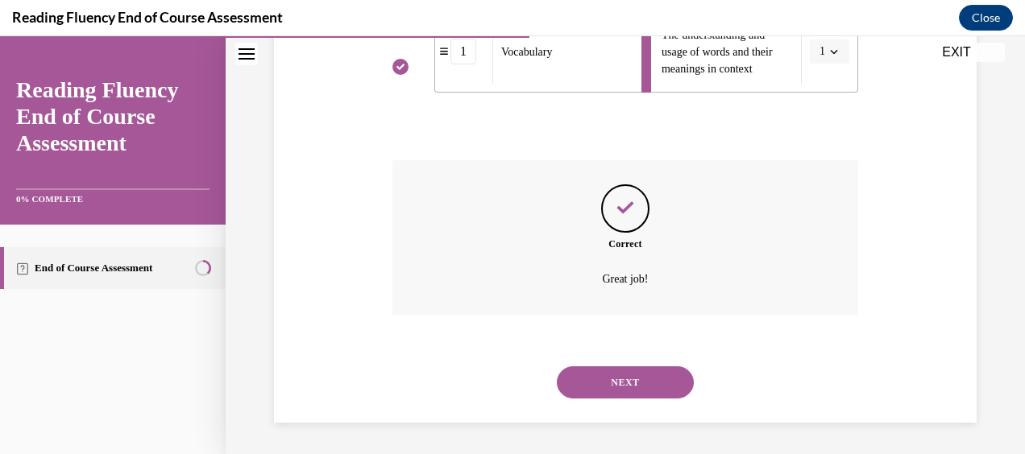
click at [632, 374] on button "NEXT" at bounding box center [625, 383] width 137 height 32
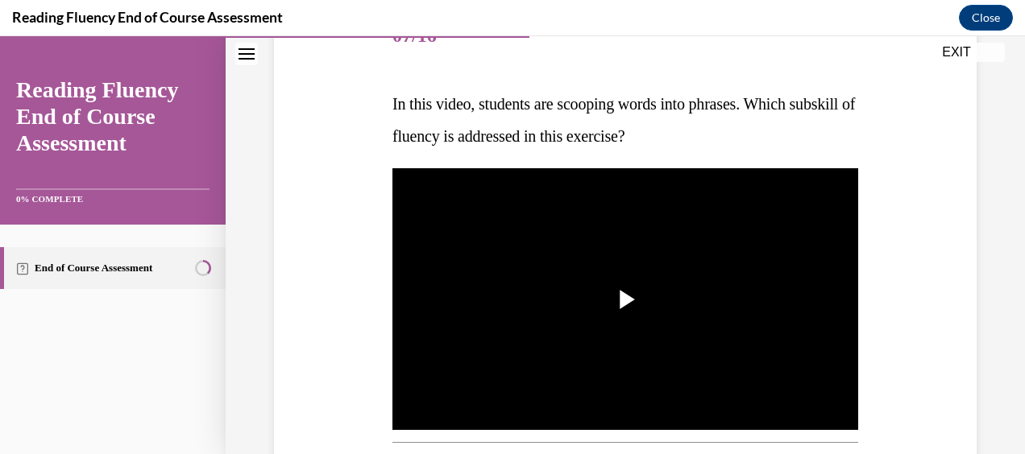
scroll to position [226, 0]
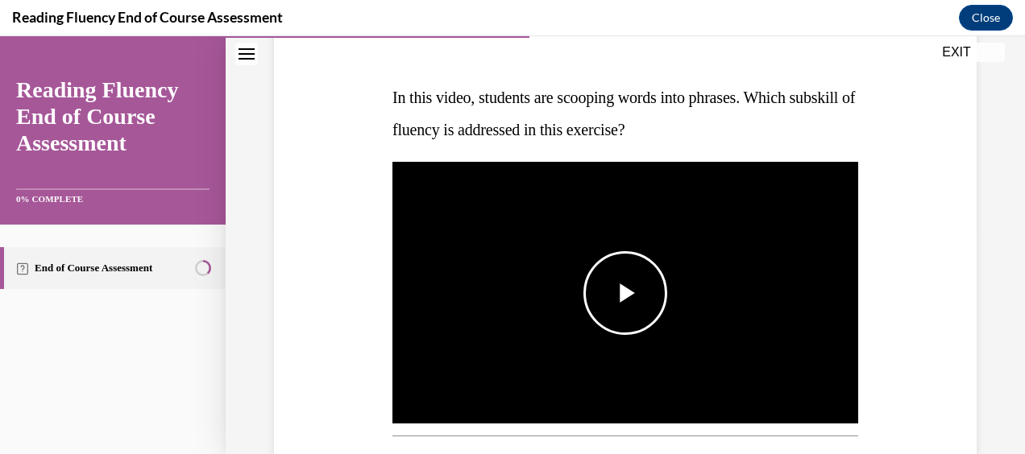
click at [653, 248] on img "Video player" at bounding box center [625, 293] width 466 height 262
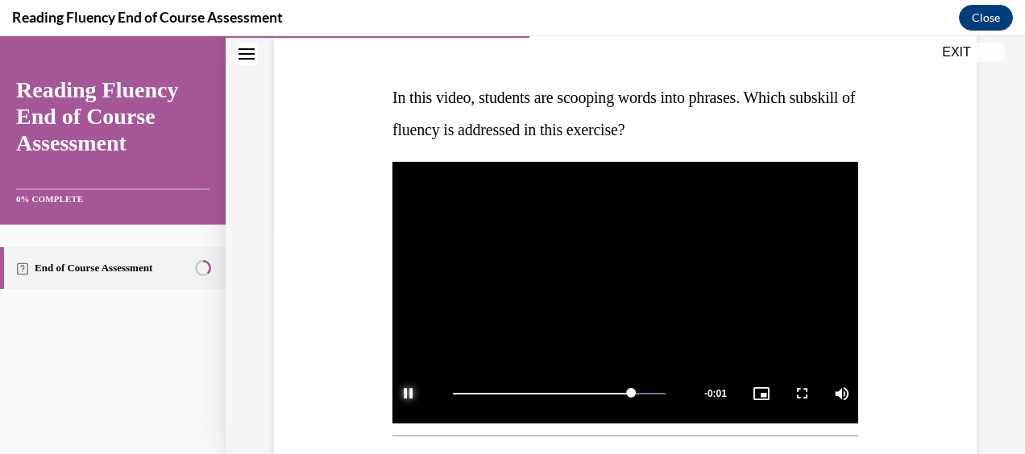
click at [405, 394] on span "Video player" at bounding box center [408, 394] width 32 height 0
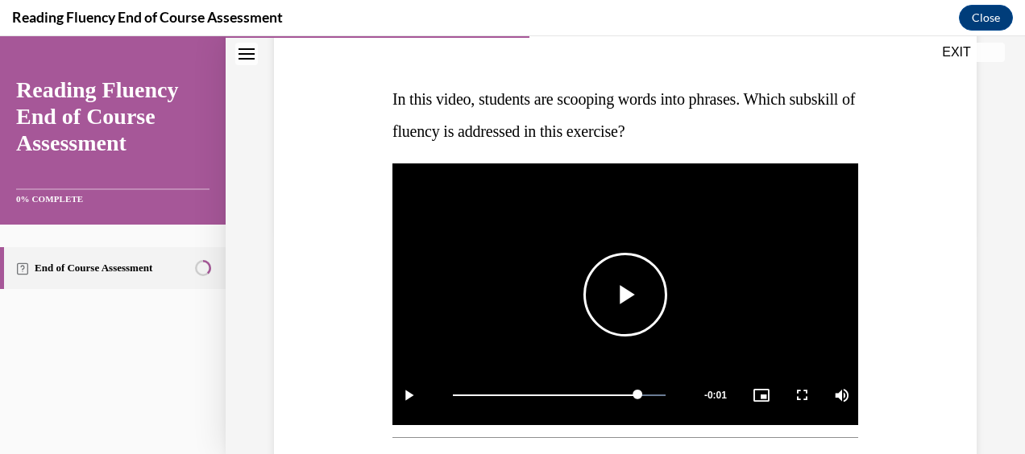
click at [625, 295] on span "Video player" at bounding box center [625, 295] width 0 height 0
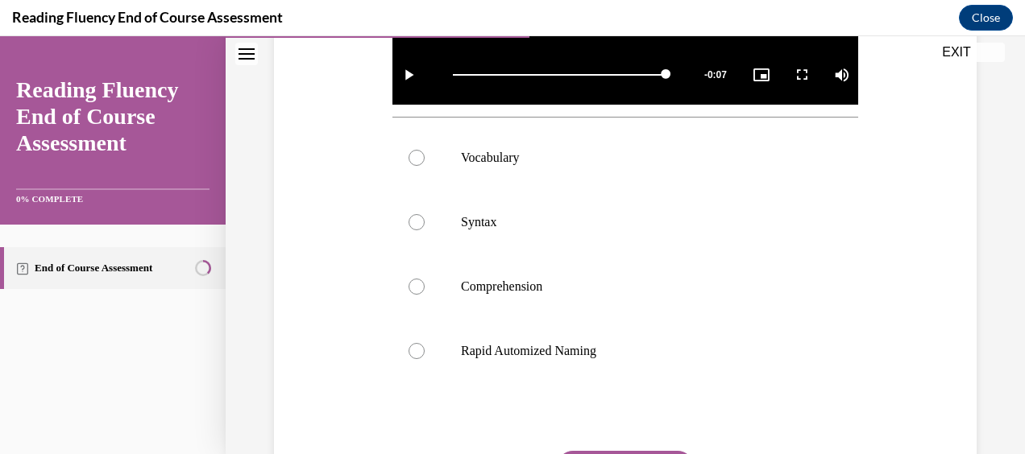
scroll to position [546, 0]
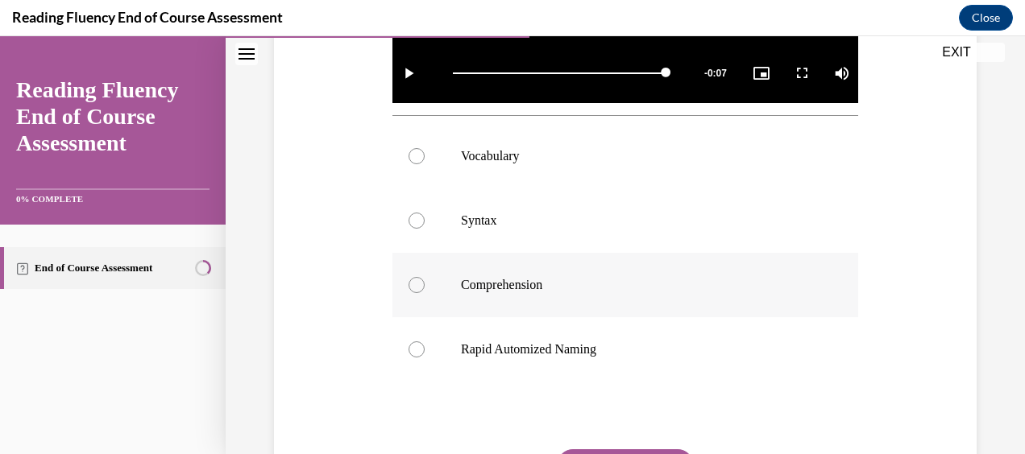
click at [411, 282] on div at bounding box center [417, 285] width 16 height 16
click at [411, 282] on input "Comprehension" at bounding box center [417, 285] width 16 height 16
radio input "true"
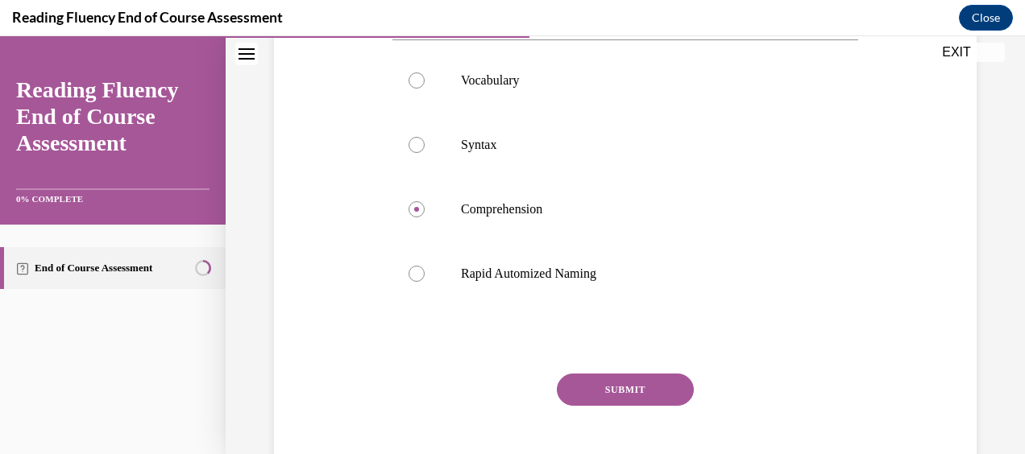
click at [628, 377] on button "SUBMIT" at bounding box center [625, 390] width 137 height 32
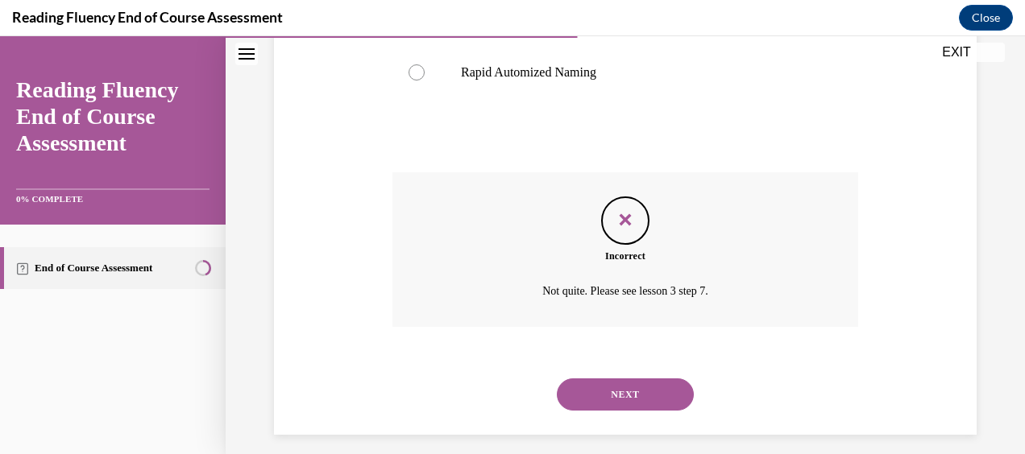
scroll to position [825, 0]
click at [627, 389] on button "NEXT" at bounding box center [625, 393] width 137 height 32
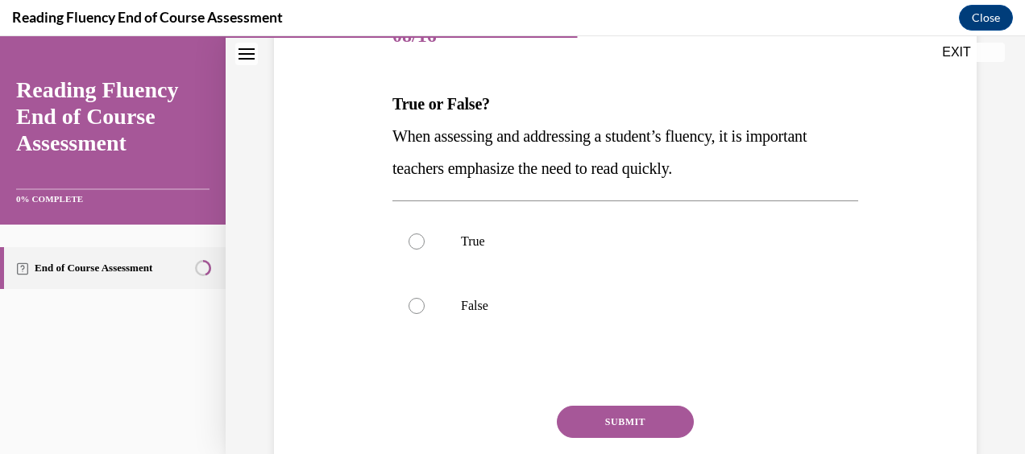
scroll to position [214, 0]
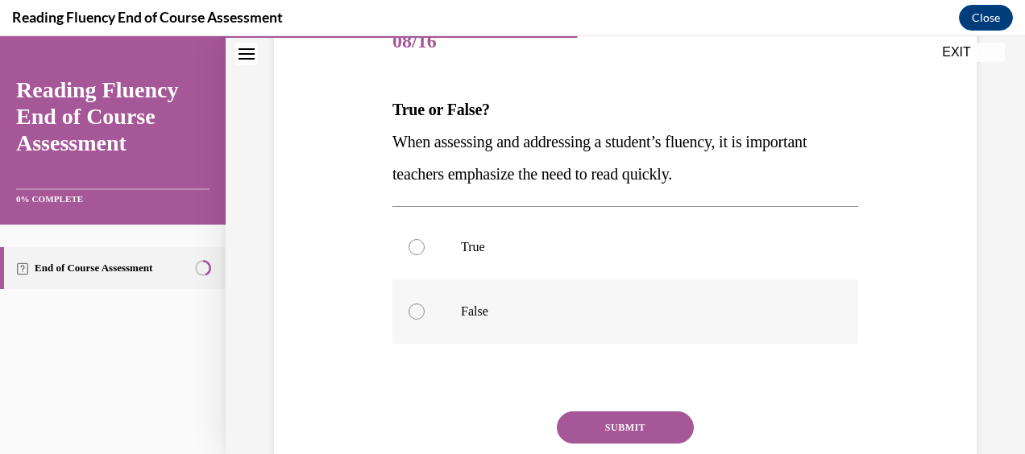
click at [424, 313] on label "False" at bounding box center [625, 312] width 466 height 64
click at [424, 313] on input "False" at bounding box center [417, 312] width 16 height 16
radio input "true"
click at [630, 427] on button "SUBMIT" at bounding box center [625, 428] width 137 height 32
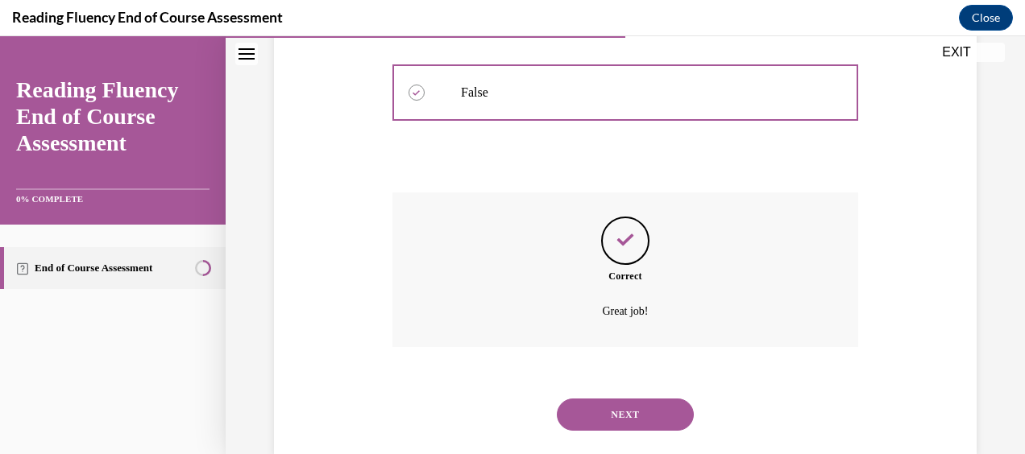
scroll to position [465, 0]
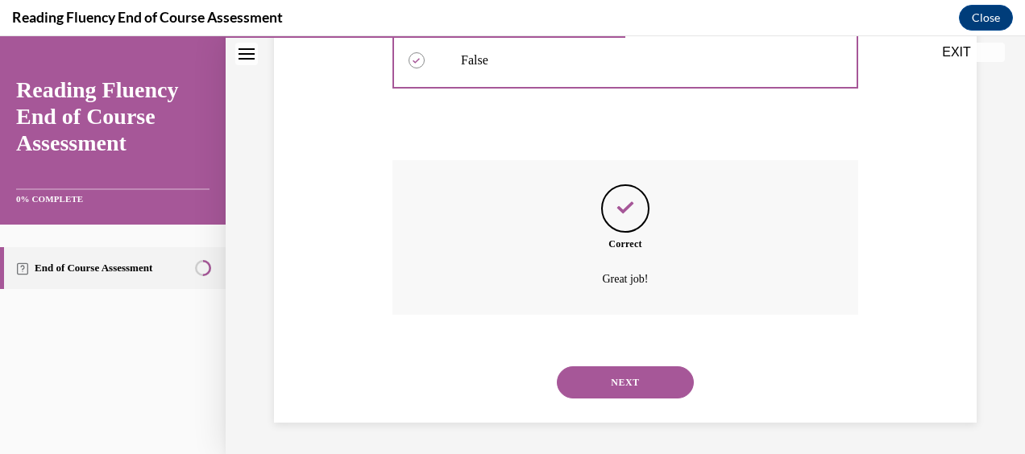
click at [622, 384] on button "NEXT" at bounding box center [625, 383] width 137 height 32
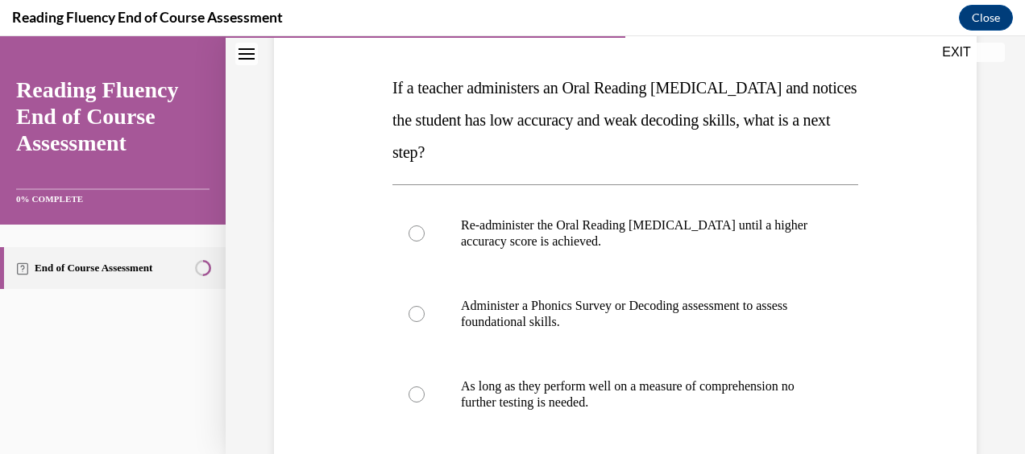
scroll to position [242, 0]
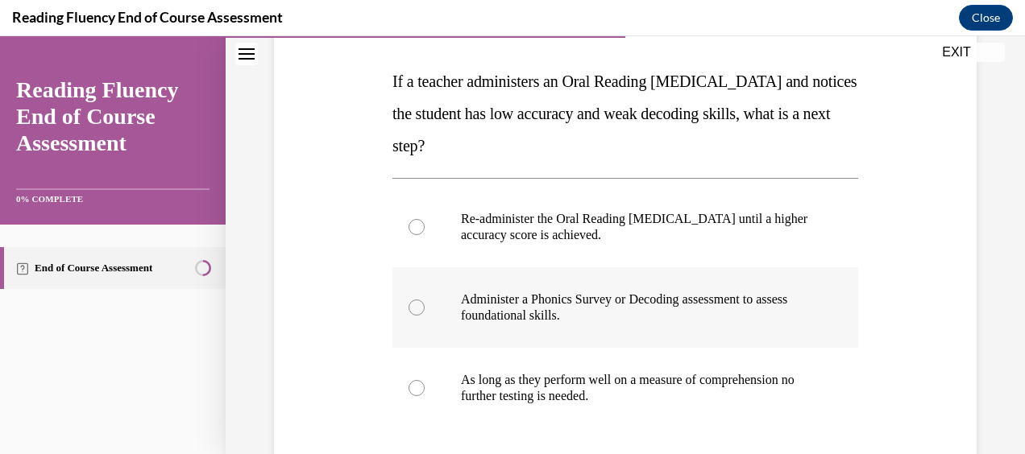
click at [417, 301] on div at bounding box center [417, 308] width 16 height 16
click at [417, 301] on input "Administer a Phonics Survey or Decoding assessment to assess foundational skill…" at bounding box center [417, 308] width 16 height 16
radio input "true"
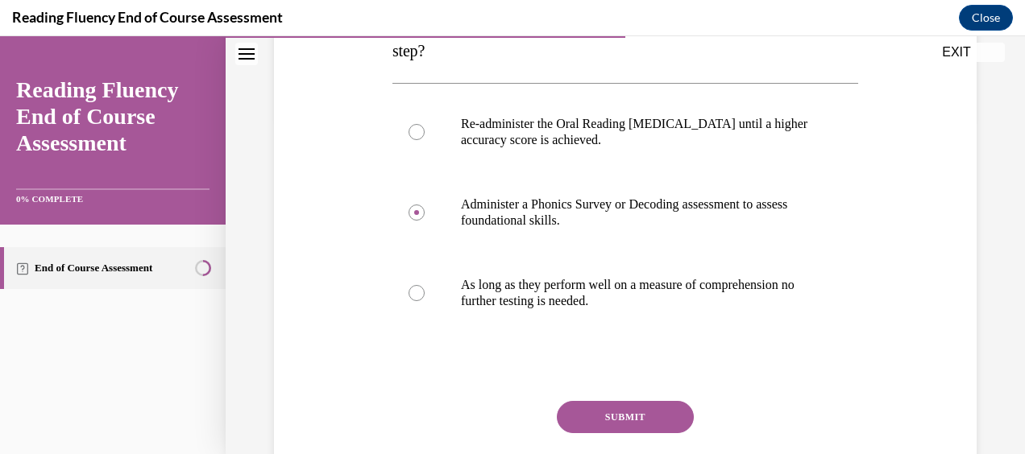
scroll to position [343, 0]
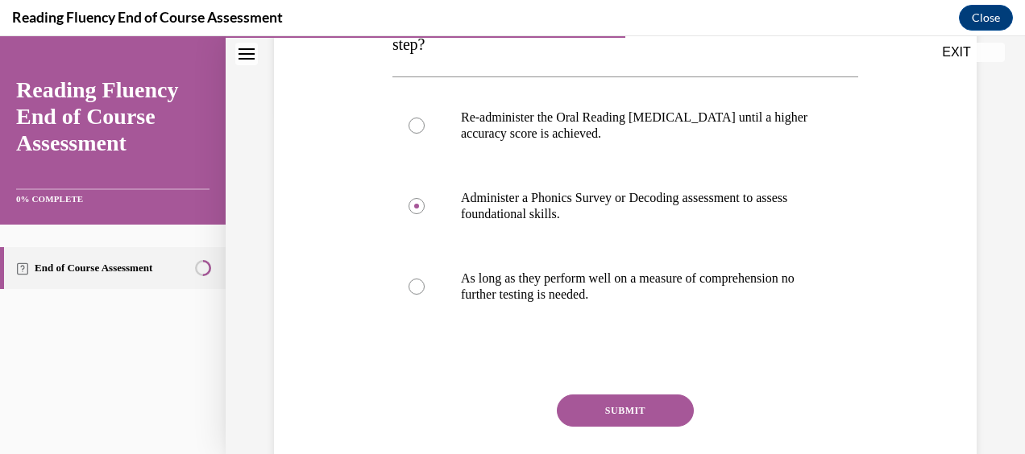
click at [625, 407] on button "SUBMIT" at bounding box center [625, 411] width 137 height 32
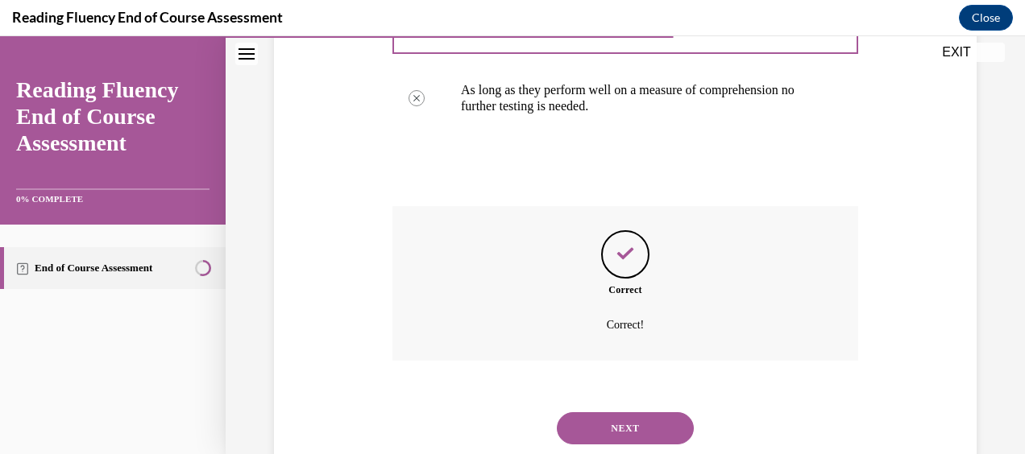
scroll to position [578, 0]
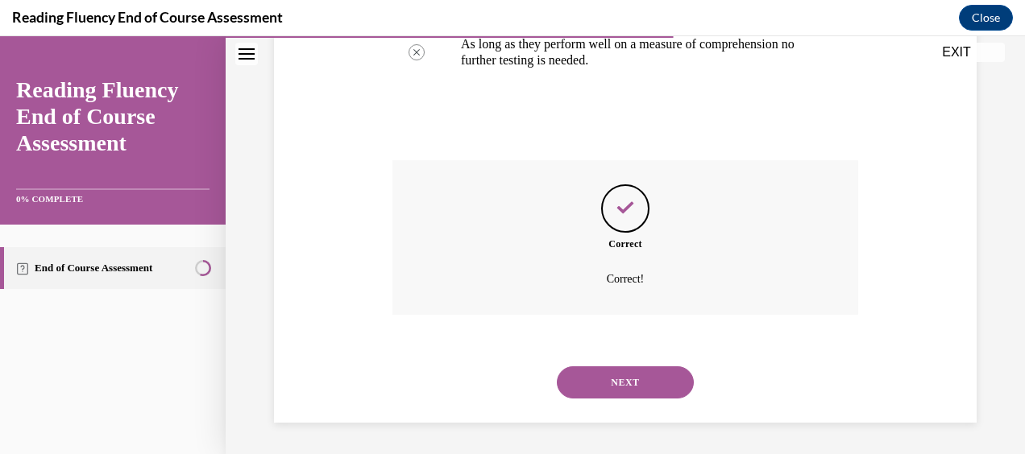
click at [612, 380] on button "NEXT" at bounding box center [625, 383] width 137 height 32
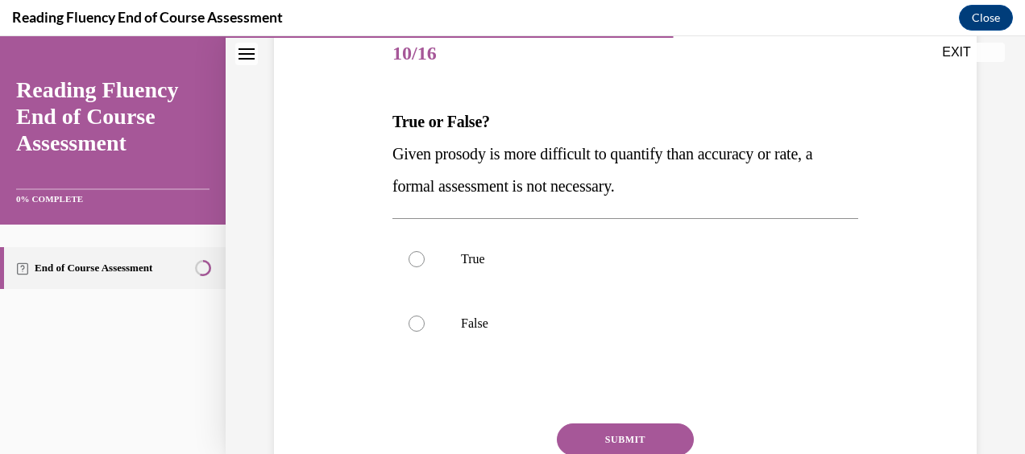
scroll to position [227, 0]
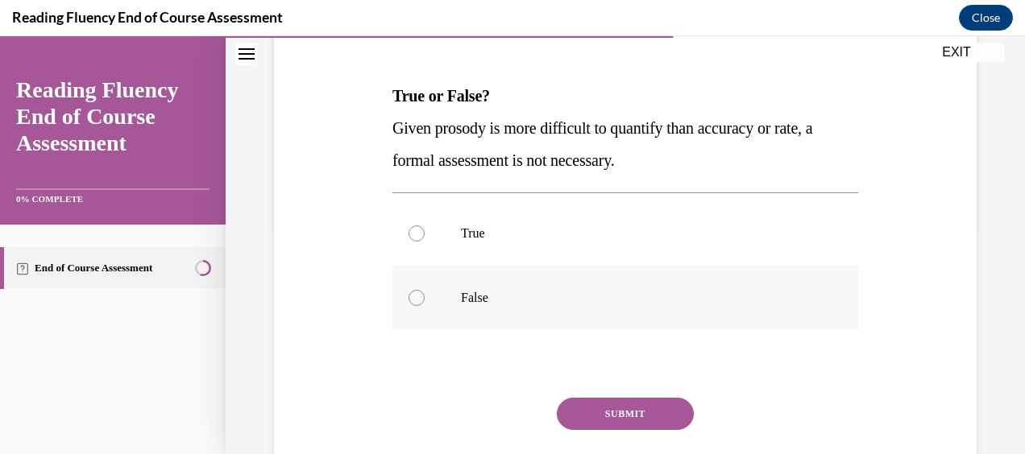
click at [413, 300] on div at bounding box center [417, 298] width 16 height 16
click at [413, 300] on input "False" at bounding box center [417, 298] width 16 height 16
radio input "true"
click at [621, 405] on button "SUBMIT" at bounding box center [625, 414] width 137 height 32
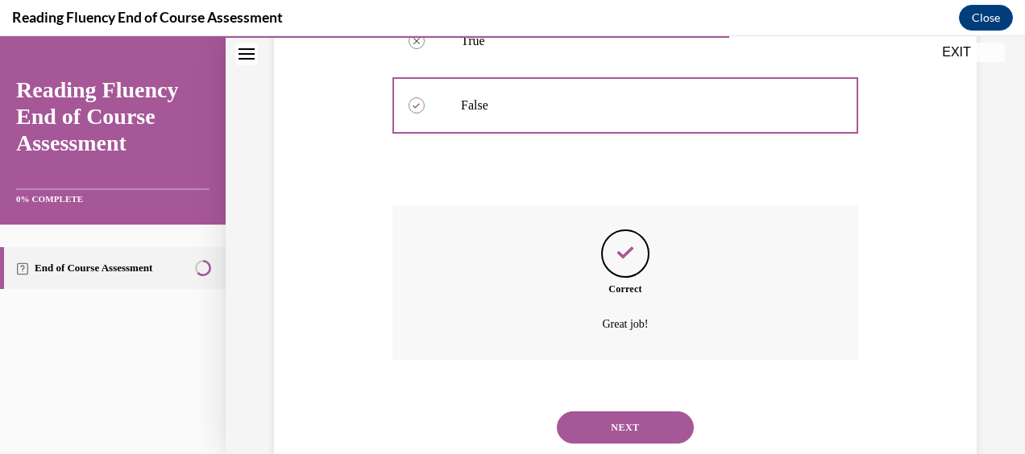
scroll to position [429, 0]
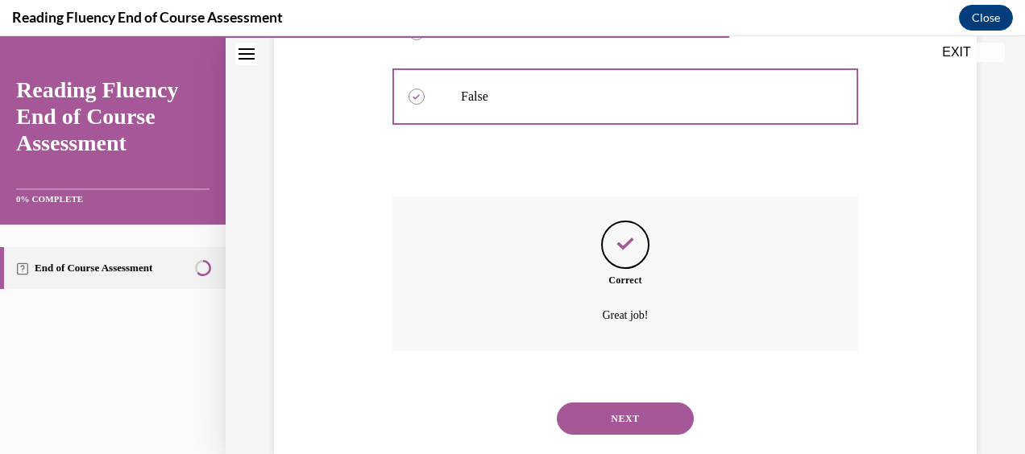
click at [640, 405] on button "NEXT" at bounding box center [625, 419] width 137 height 32
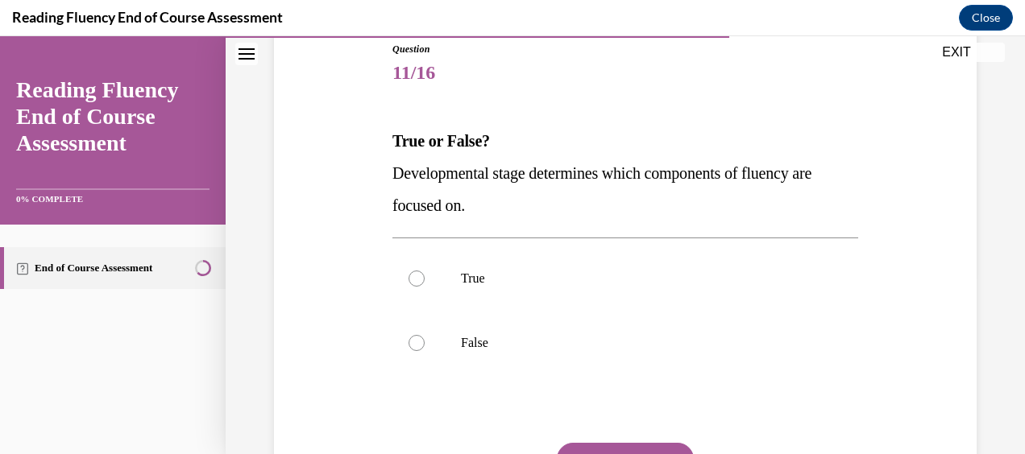
scroll to position [247, 0]
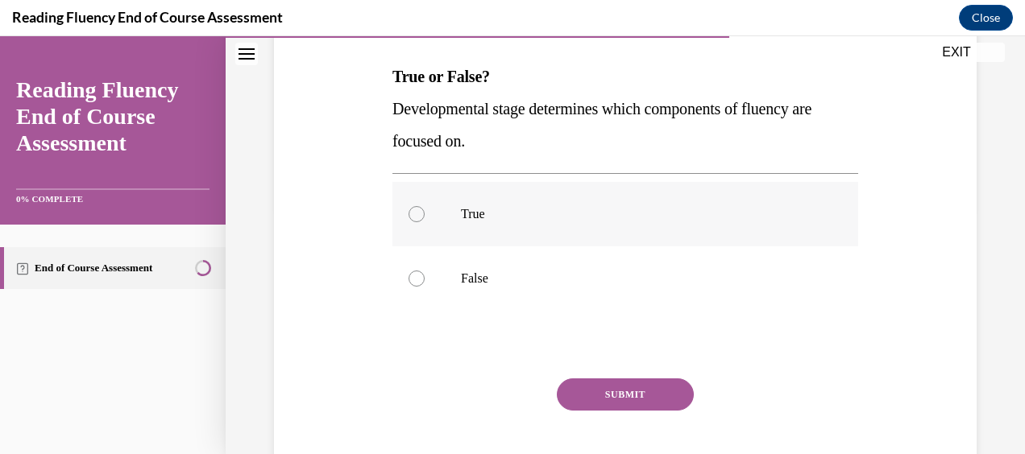
click at [417, 217] on div at bounding box center [417, 214] width 16 height 16
click at [417, 217] on input "True" at bounding box center [417, 214] width 16 height 16
radio input "true"
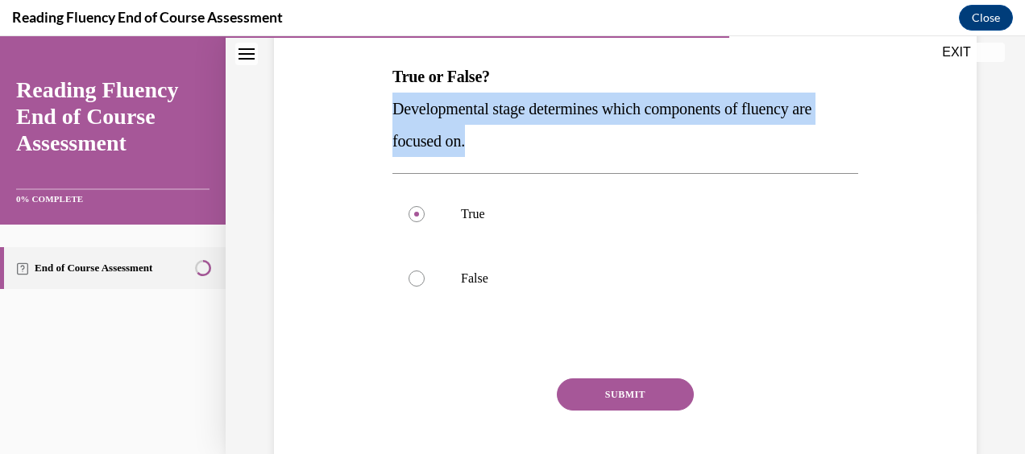
drag, startPoint x: 388, startPoint y: 106, endPoint x: 505, endPoint y: 148, distance: 124.9
click at [505, 148] on div "Question 11/16 True or False? Developmental stage determines which components o…" at bounding box center [625, 232] width 474 height 558
copy span "Developmental stage determines which components of fluency are focused on."
click at [598, 390] on button "SUBMIT" at bounding box center [625, 395] width 137 height 32
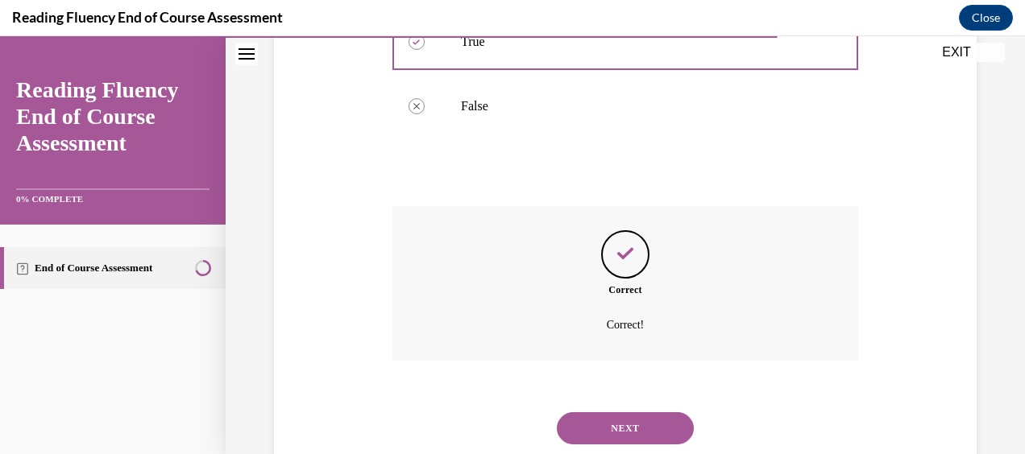
scroll to position [465, 0]
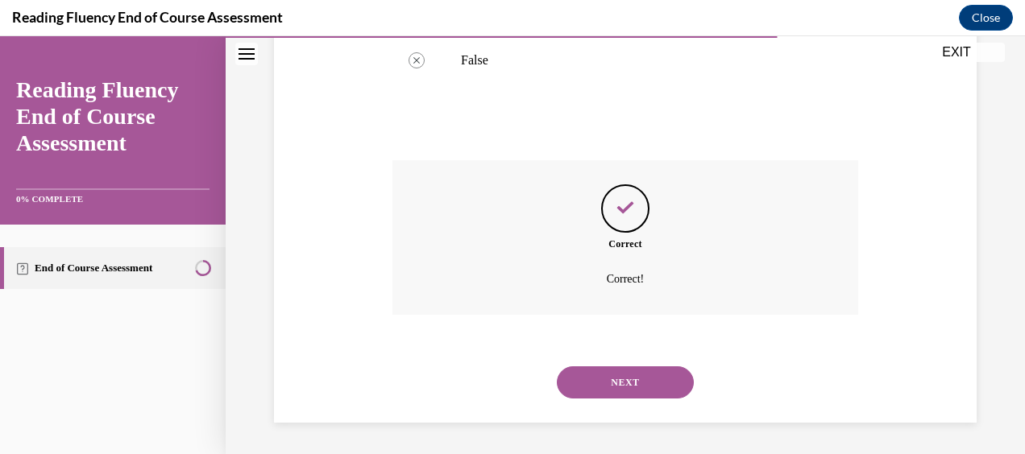
click at [648, 371] on button "NEXT" at bounding box center [625, 383] width 137 height 32
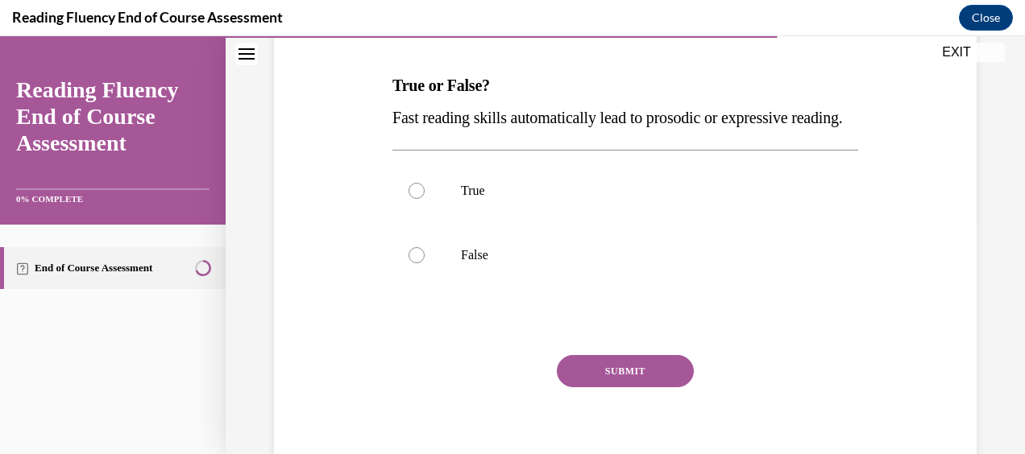
scroll to position [237, 0]
click at [419, 264] on div at bounding box center [417, 256] width 16 height 16
click at [419, 264] on input "False" at bounding box center [417, 256] width 16 height 16
radio input "true"
click at [642, 388] on button "SUBMIT" at bounding box center [625, 372] width 137 height 32
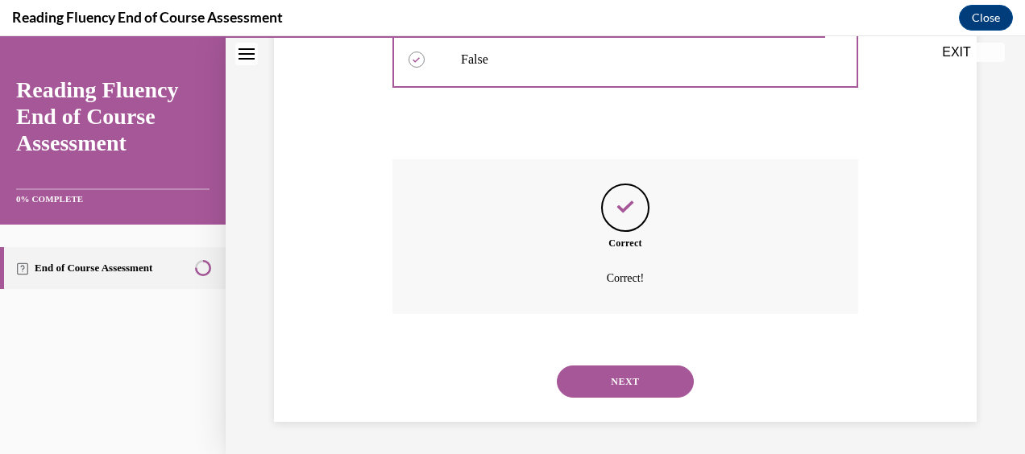
scroll to position [465, 0]
click at [609, 378] on button "NEXT" at bounding box center [625, 382] width 137 height 32
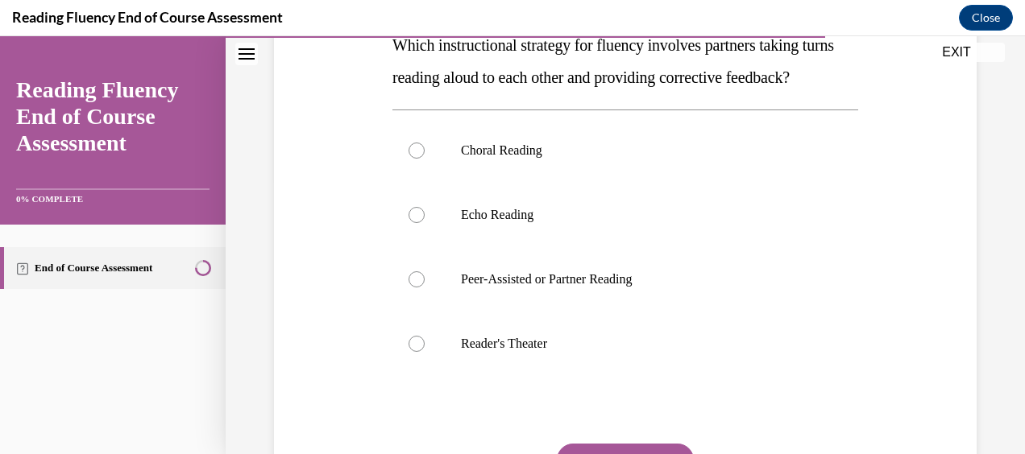
scroll to position [276, 0]
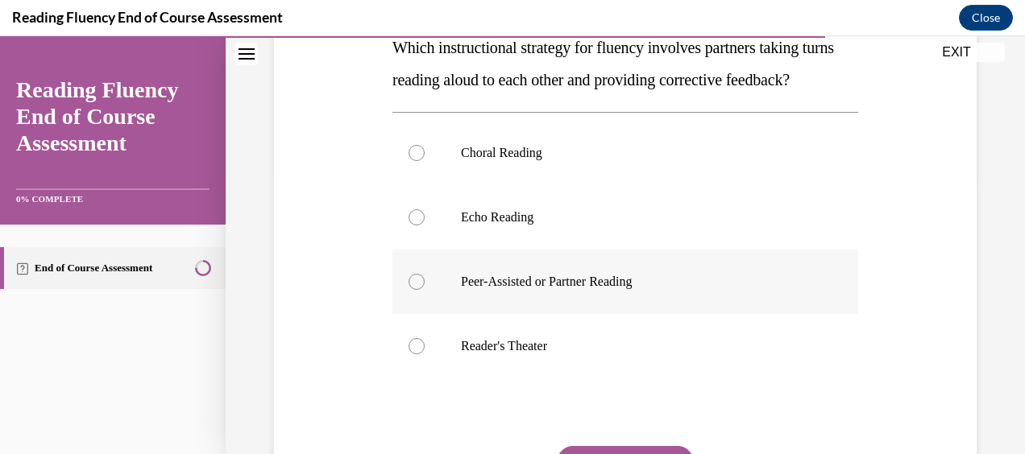
click at [421, 306] on label "Peer-Assisted or Partner Reading" at bounding box center [625, 282] width 466 height 64
click at [421, 290] on input "Peer-Assisted or Partner Reading" at bounding box center [417, 282] width 16 height 16
radio input "true"
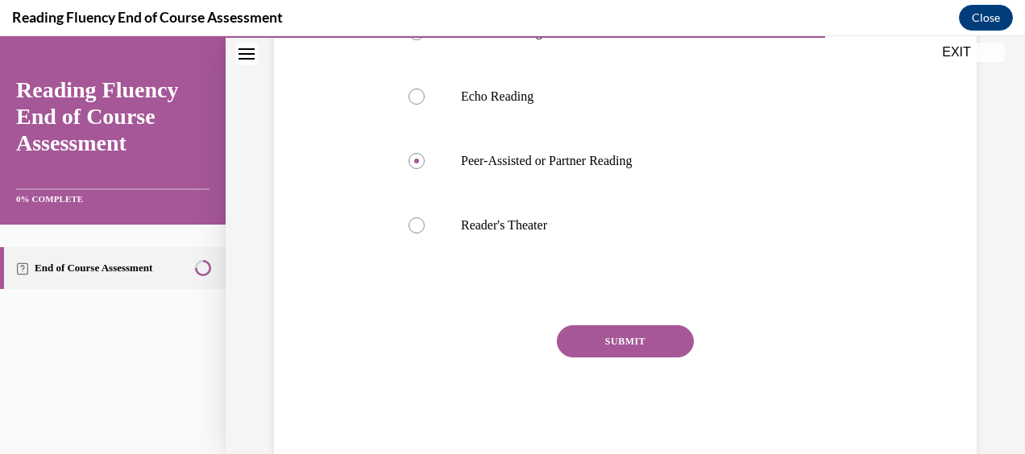
scroll to position [403, 0]
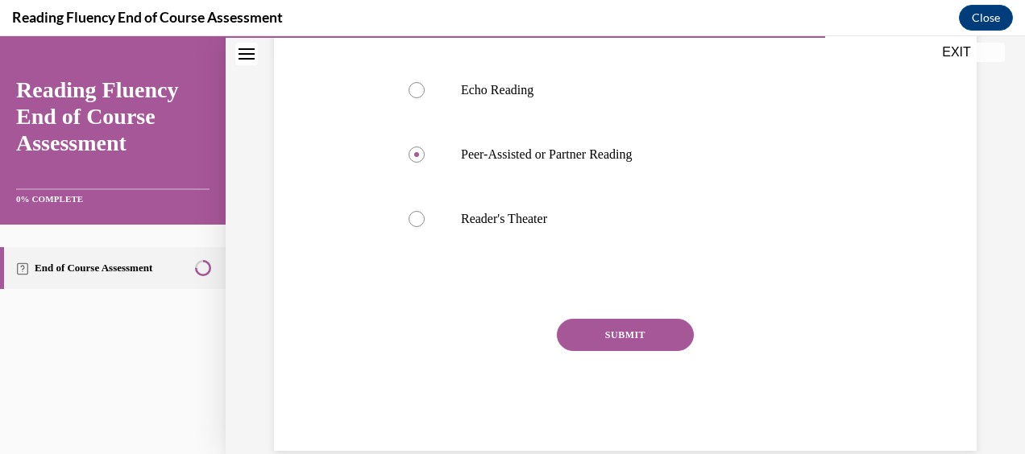
click at [641, 351] on button "SUBMIT" at bounding box center [625, 335] width 137 height 32
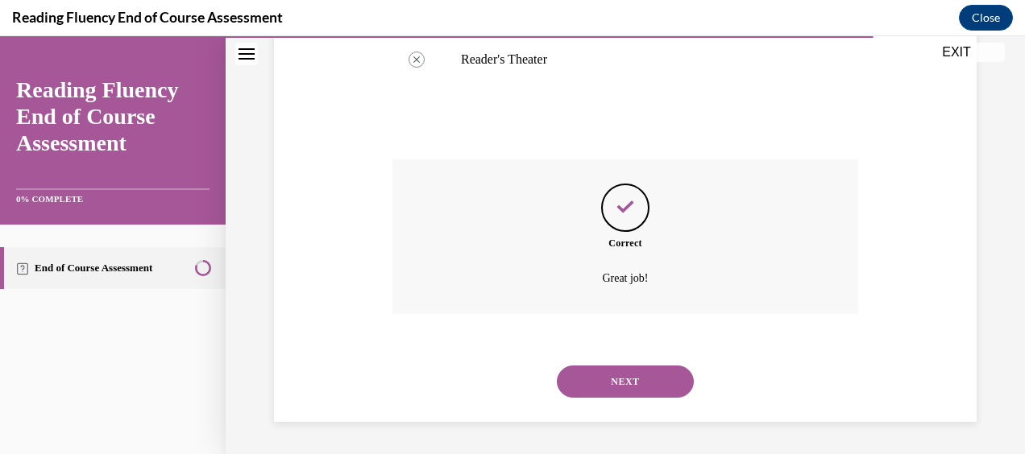
scroll to position [594, 0]
click at [597, 377] on button "NEXT" at bounding box center [625, 382] width 137 height 32
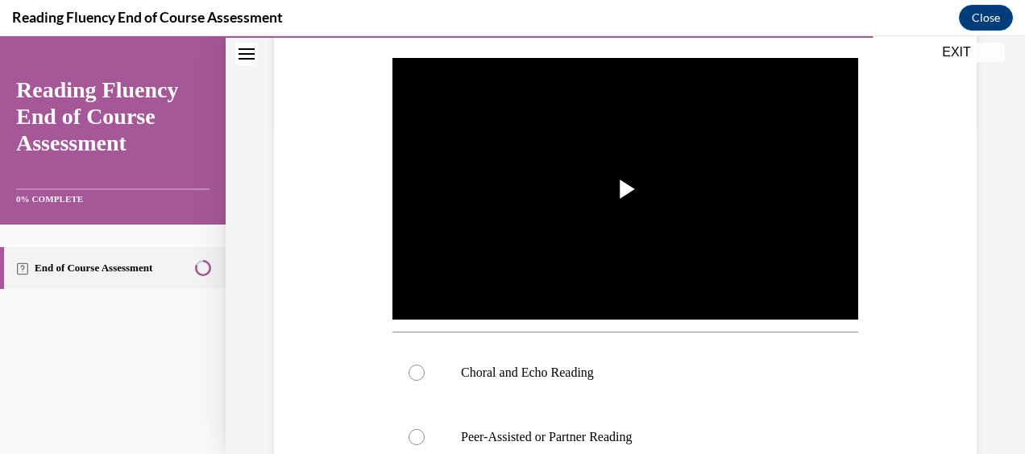
scroll to position [382, 0]
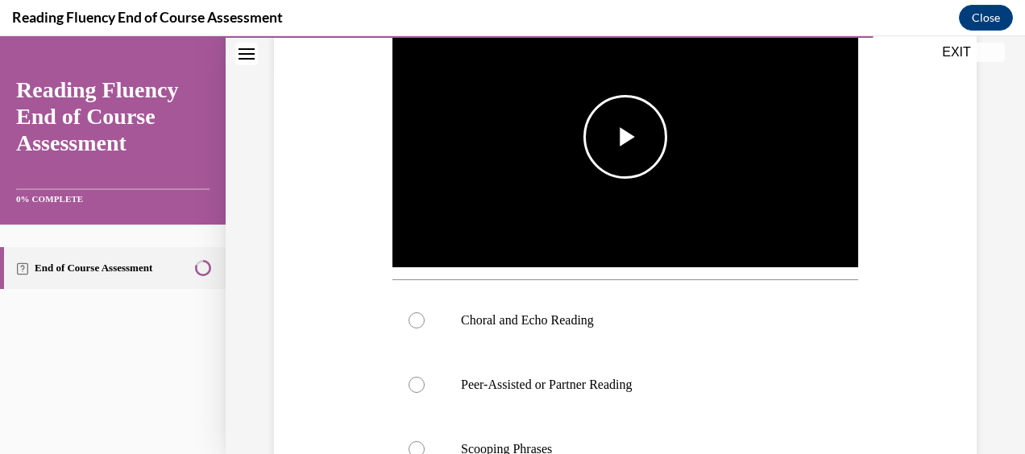
click at [625, 137] on span "Video player" at bounding box center [625, 137] width 0 height 0
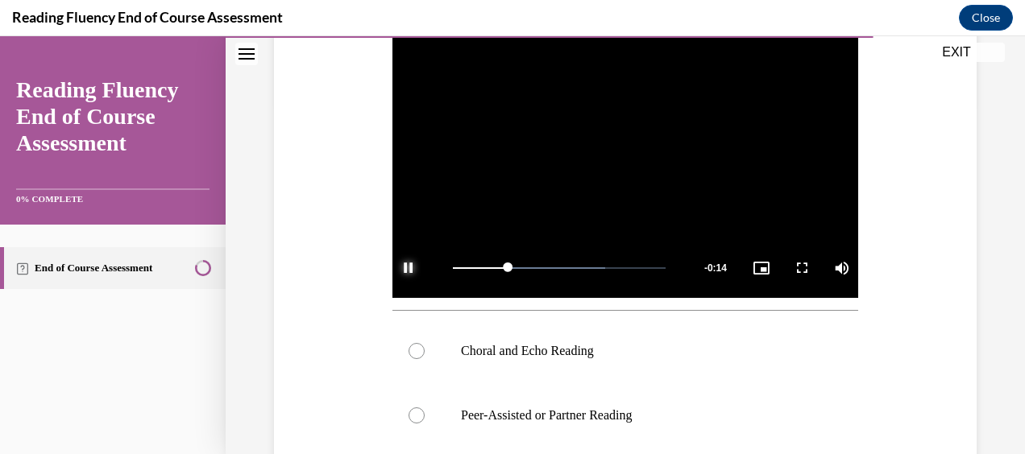
click at [413, 268] on span "Video player" at bounding box center [408, 268] width 32 height 0
click at [427, 348] on label "Choral and Echo Reading" at bounding box center [625, 351] width 466 height 64
click at [425, 348] on input "Choral and Echo Reading" at bounding box center [417, 351] width 16 height 16
radio input "true"
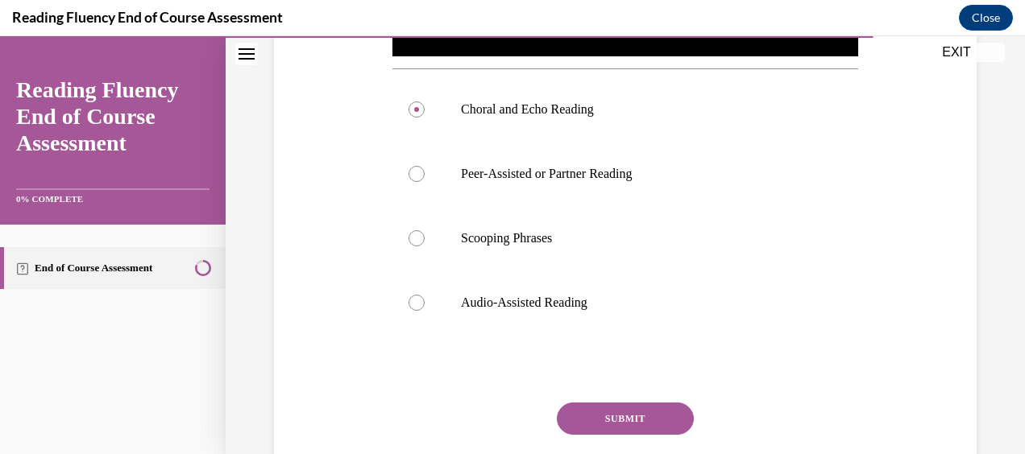
click at [612, 403] on button "SUBMIT" at bounding box center [625, 419] width 137 height 32
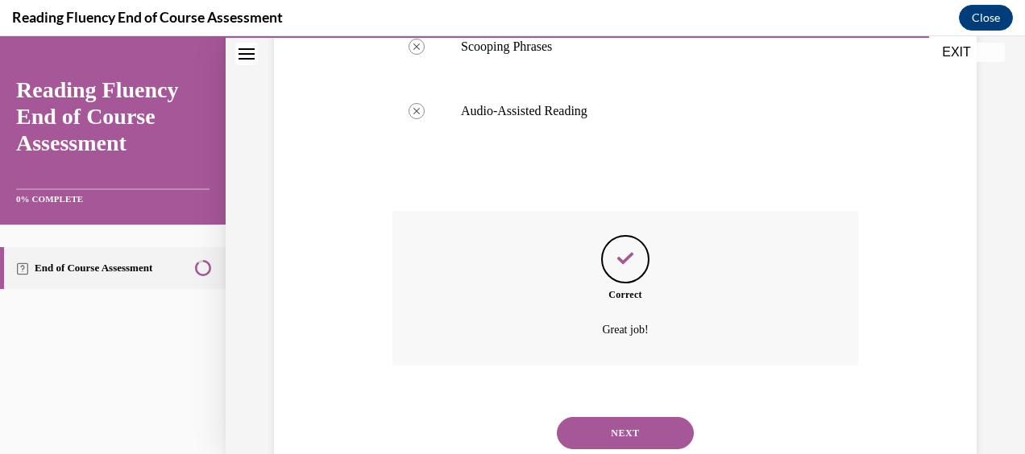
scroll to position [831, 0]
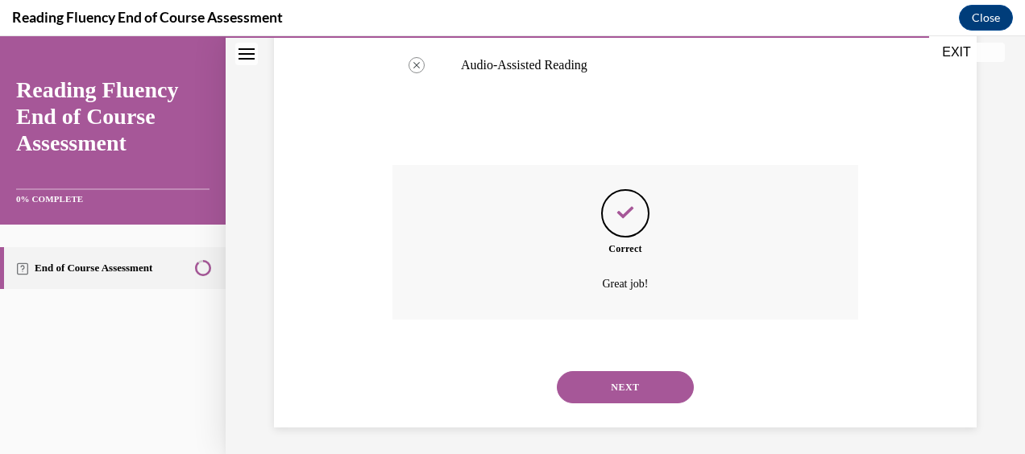
click at [592, 395] on button "NEXT" at bounding box center [625, 387] width 137 height 32
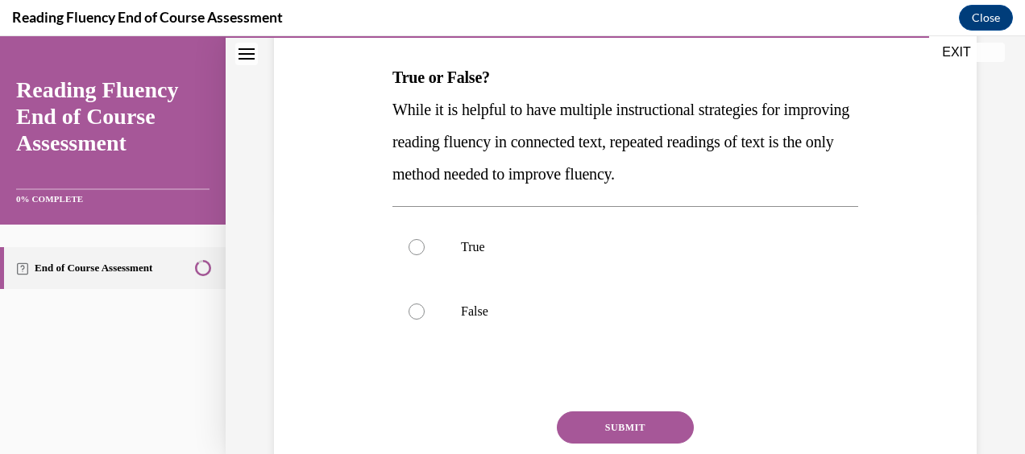
scroll to position [256, 0]
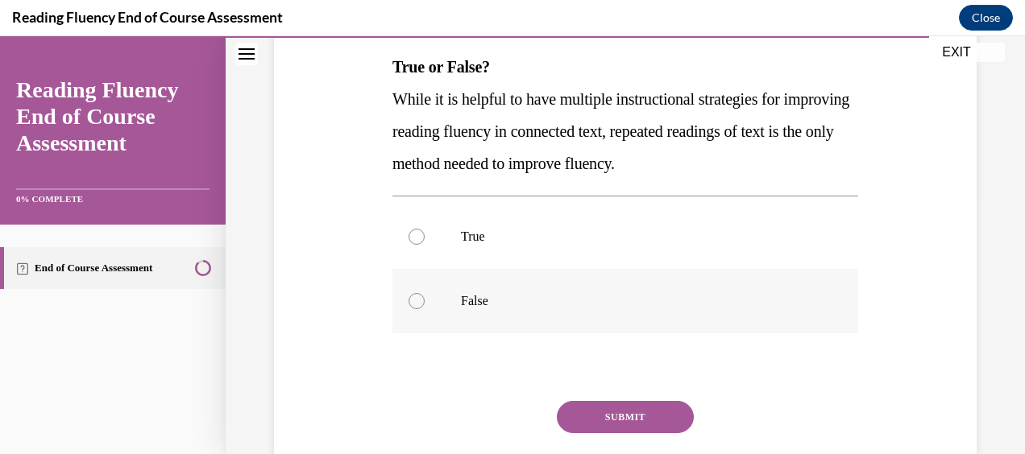
click at [409, 304] on div at bounding box center [417, 301] width 16 height 16
click at [409, 304] on input "False" at bounding box center [417, 301] width 16 height 16
radio input "true"
click at [610, 418] on button "SUBMIT" at bounding box center [625, 417] width 137 height 32
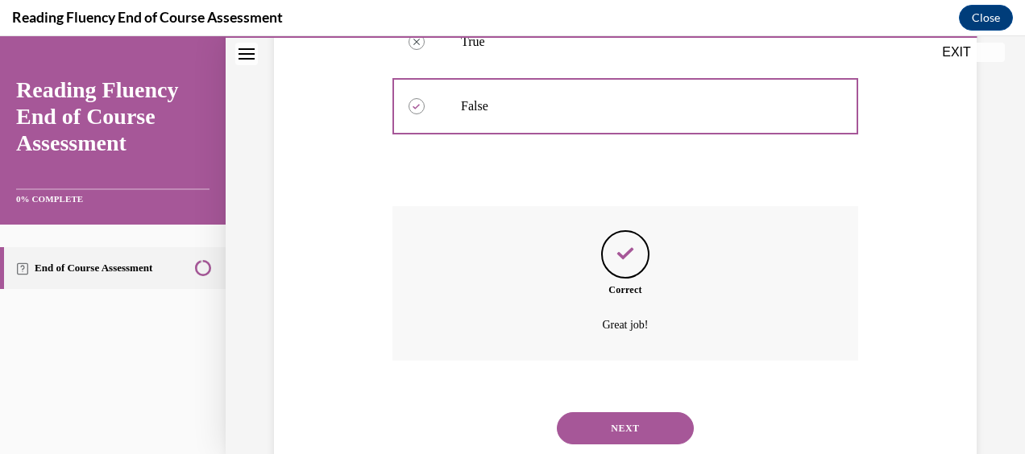
scroll to position [497, 0]
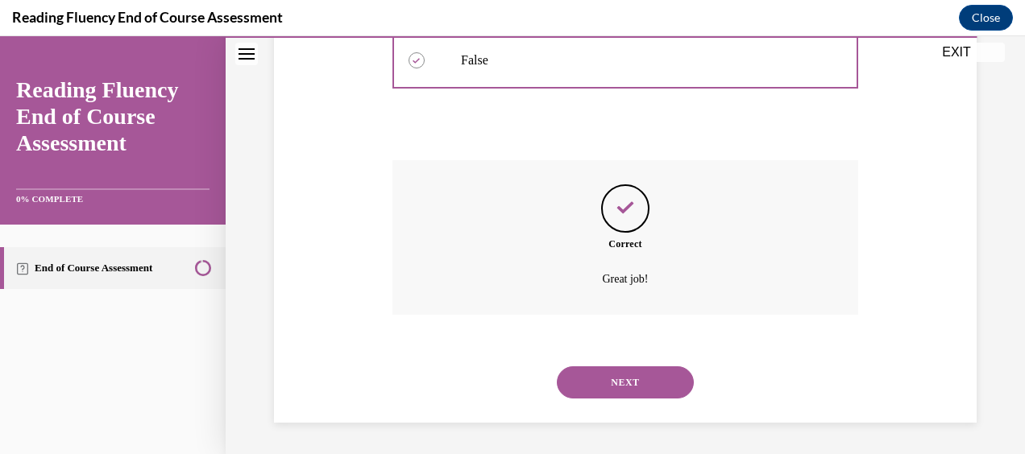
click at [606, 387] on button "NEXT" at bounding box center [625, 383] width 137 height 32
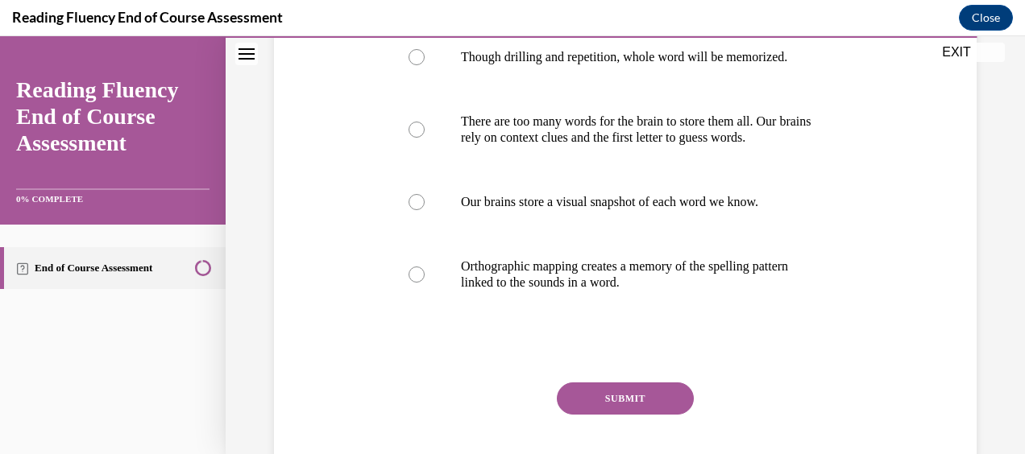
scroll to position [340, 0]
click at [417, 282] on div at bounding box center [417, 274] width 16 height 16
click at [417, 282] on input "Orthographic mapping creates a memory of the spelling pattern linked to the sou…" at bounding box center [417, 274] width 16 height 16
radio input "true"
click at [620, 414] on button "SUBMIT" at bounding box center [625, 398] width 137 height 32
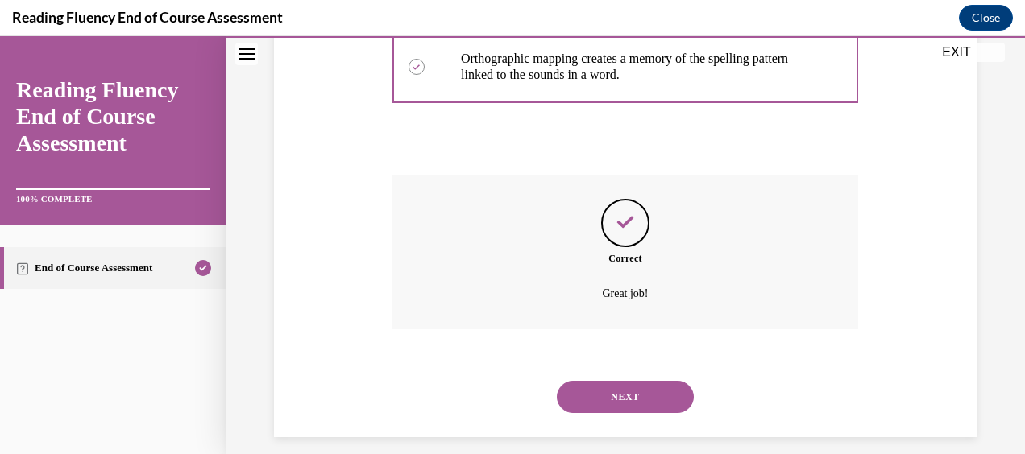
scroll to position [594, 0]
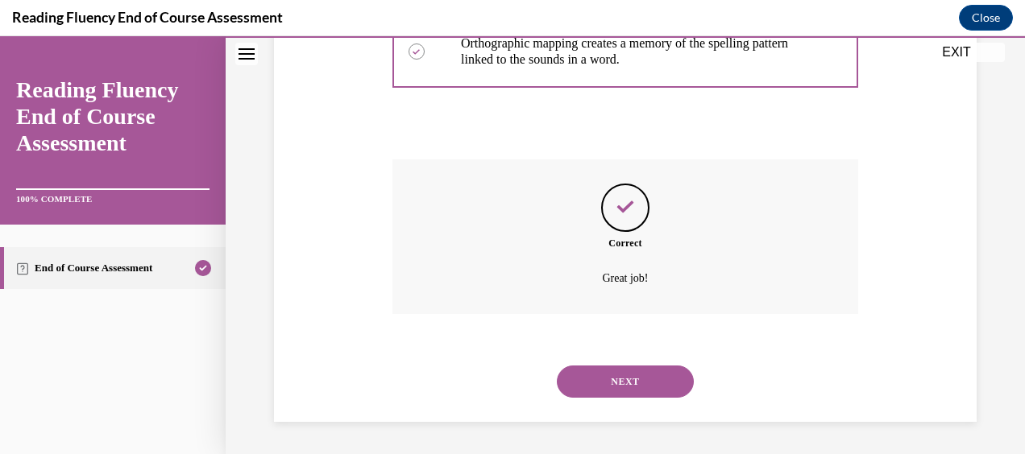
click at [653, 361] on div "NEXT" at bounding box center [625, 382] width 466 height 64
click at [643, 378] on button "NEXT" at bounding box center [625, 382] width 137 height 32
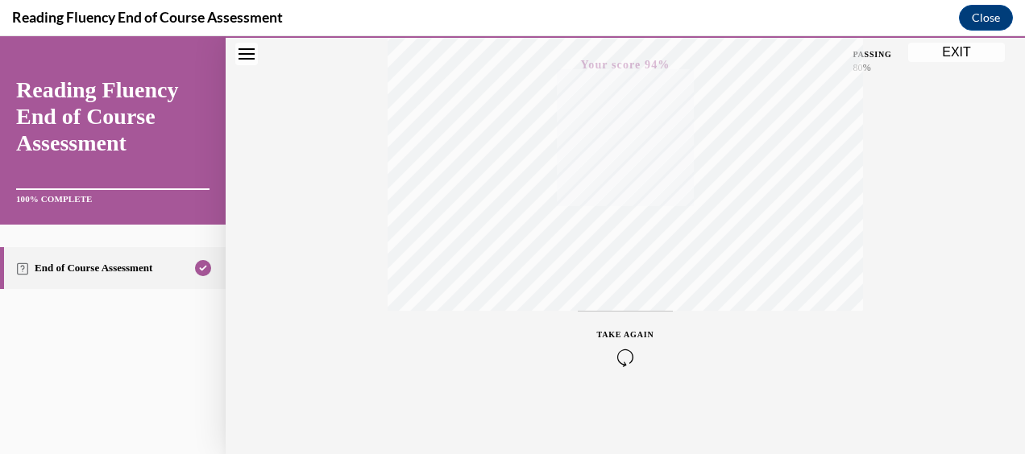
scroll to position [407, 0]
click at [954, 51] on button "EXIT" at bounding box center [956, 52] width 97 height 19
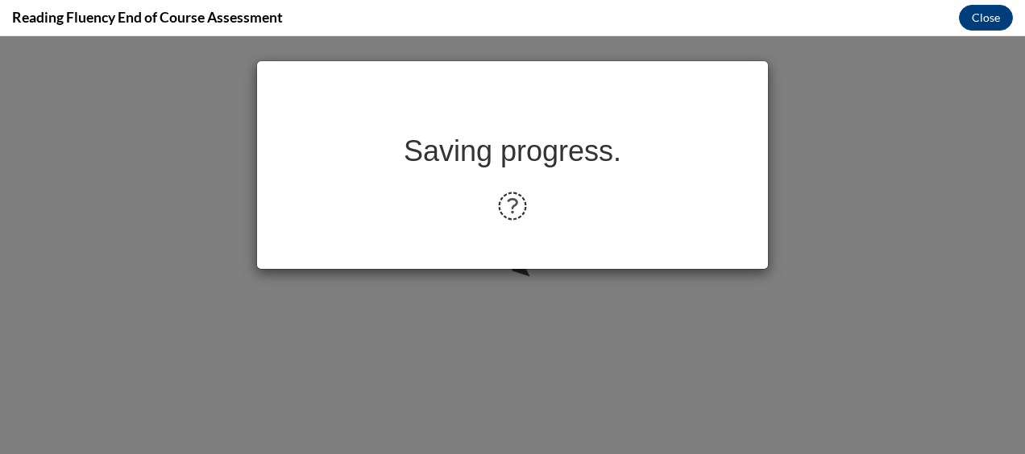
click at [954, 51] on div "Saving progress." at bounding box center [512, 245] width 1025 height 418
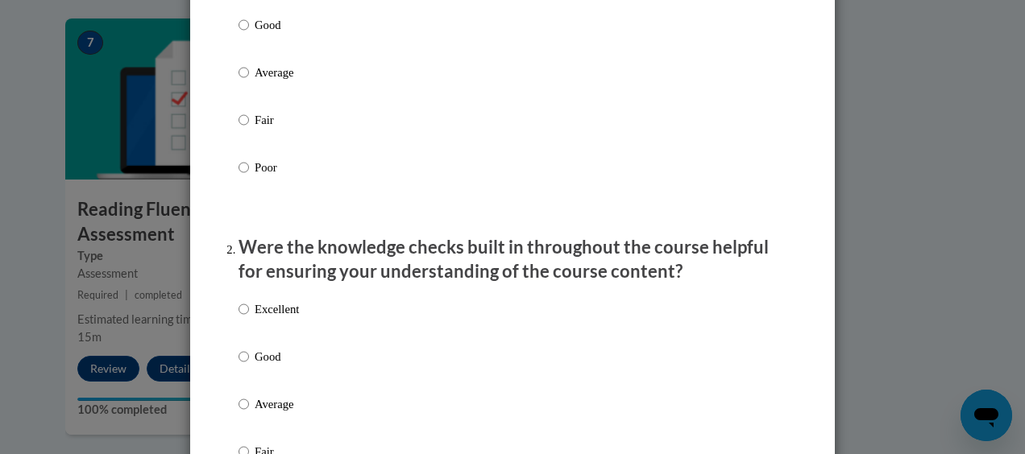
scroll to position [280, 0]
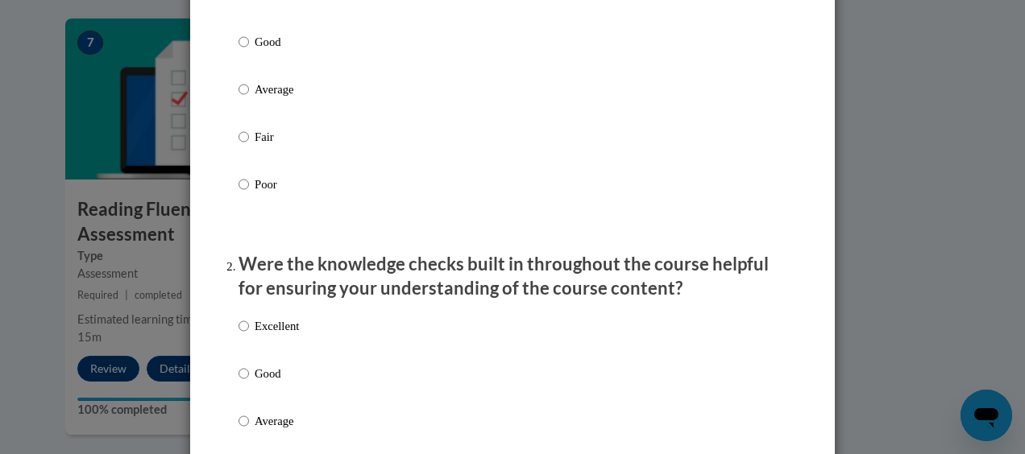
click at [243, 57] on label "Good" at bounding box center [269, 55] width 60 height 44
click at [243, 51] on input "Good" at bounding box center [244, 42] width 10 height 18
radio input "true"
click at [255, 383] on p "Good" at bounding box center [277, 374] width 44 height 18
click at [248, 383] on input "Good" at bounding box center [244, 374] width 10 height 18
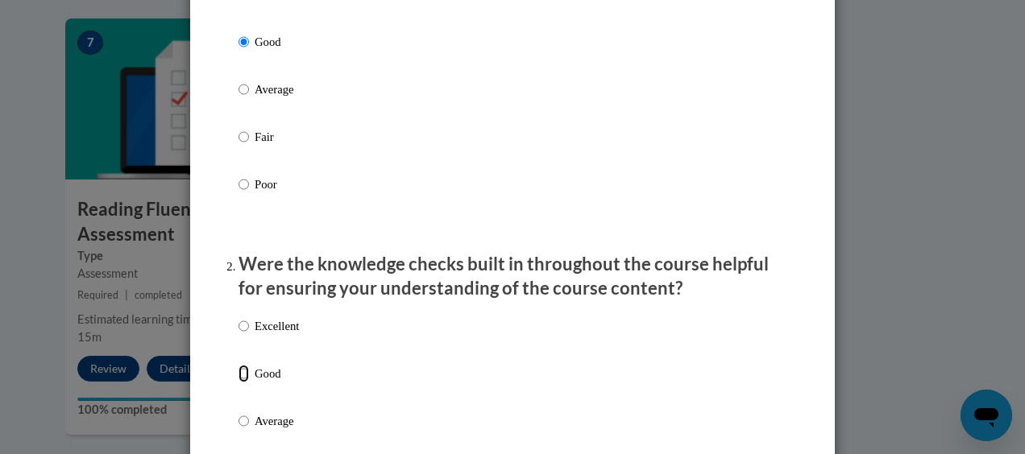
radio input "true"
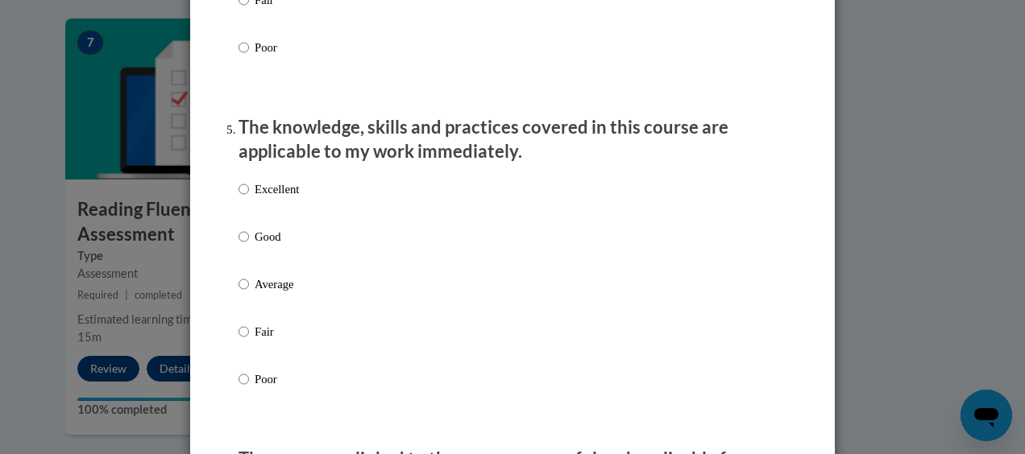
scroll to position [1385, 0]
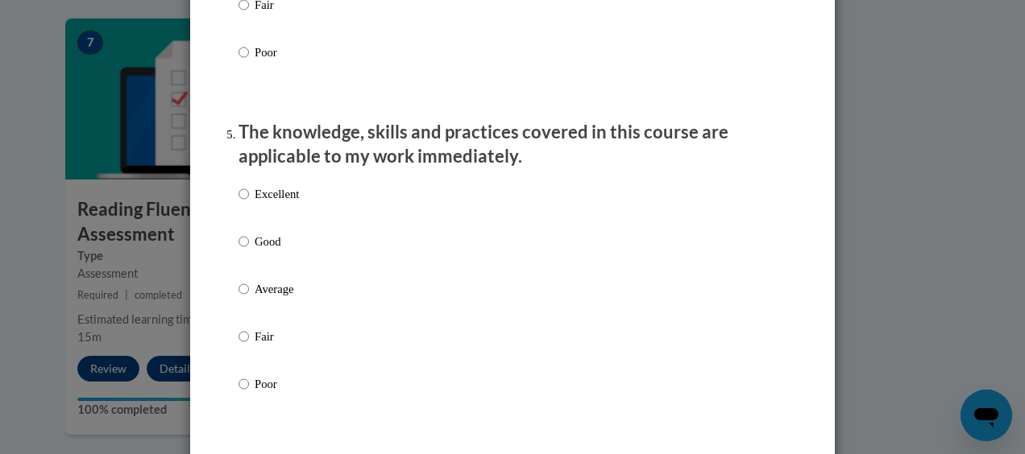
click at [247, 251] on label "Good" at bounding box center [269, 255] width 60 height 44
click at [247, 251] on input "Good" at bounding box center [244, 242] width 10 height 18
radio input "true"
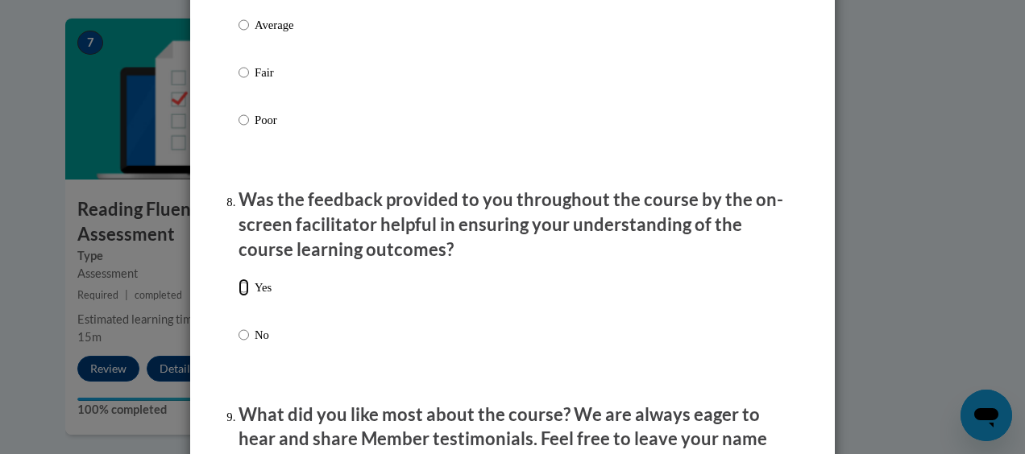
click at [239, 297] on input "Yes" at bounding box center [244, 288] width 10 height 18
radio input "true"
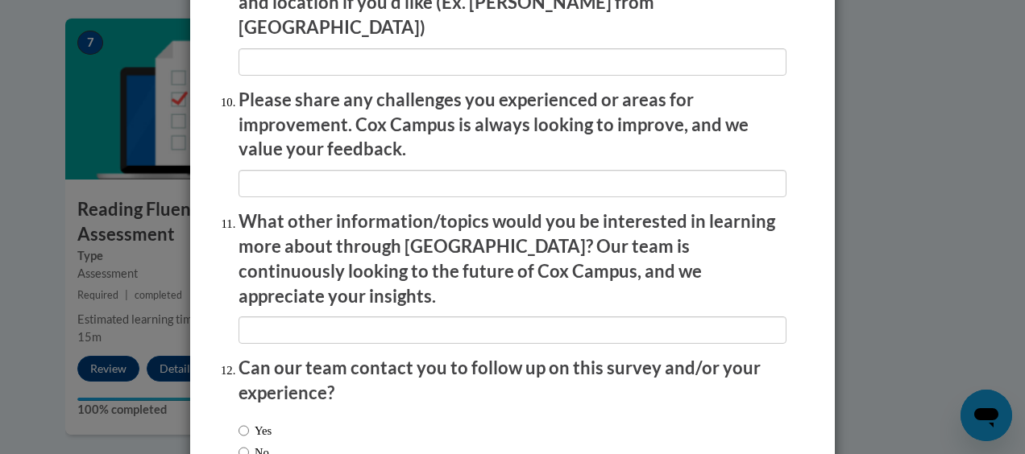
scroll to position [2896, 0]
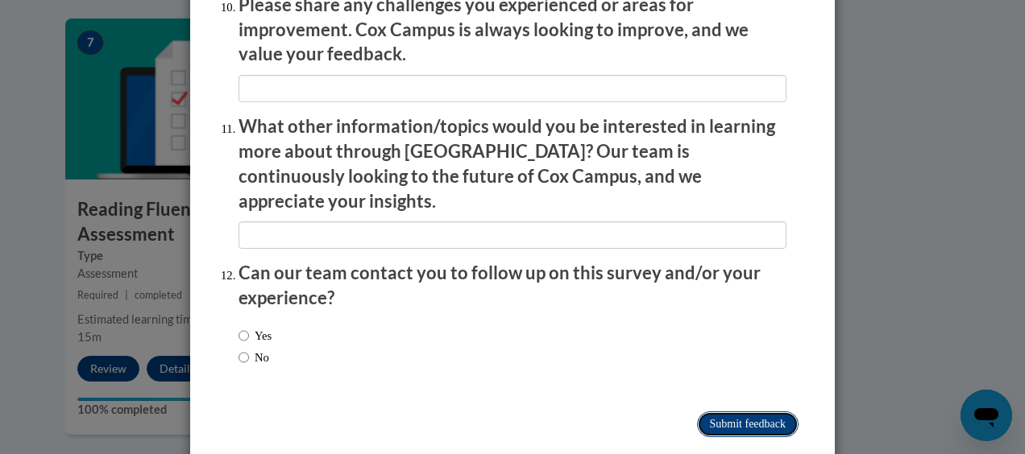
click at [748, 412] on input "Submit feedback" at bounding box center [748, 425] width 102 height 26
